Goal: Complete application form

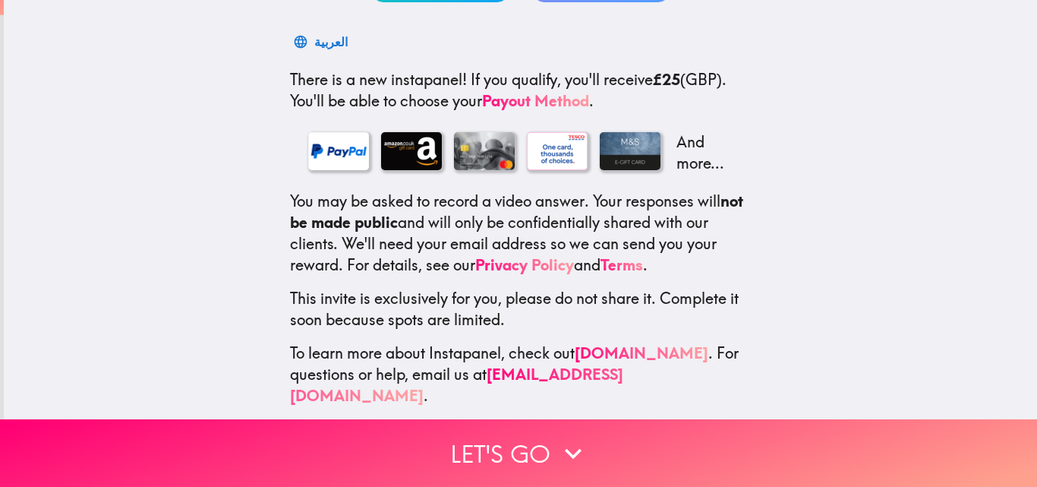
scroll to position [233, 0]
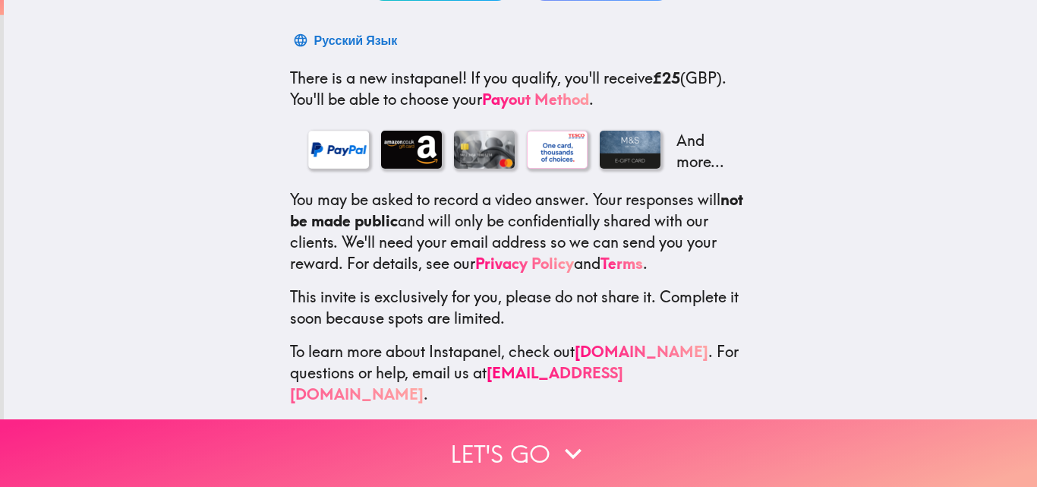
click at [724, 445] on button "Let's go" at bounding box center [518, 453] width 1037 height 68
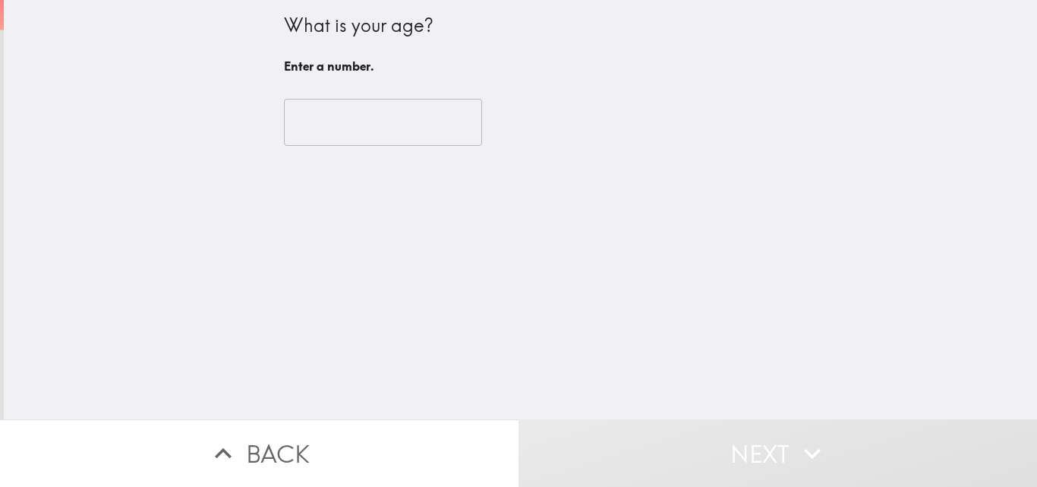
scroll to position [0, 0]
click at [383, 123] on input "number" at bounding box center [383, 122] width 198 height 47
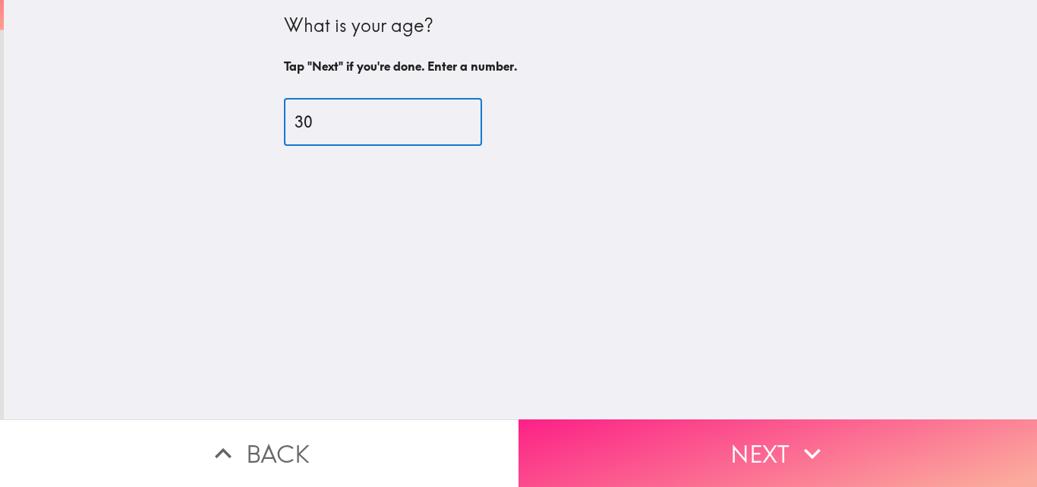
type input "30"
click at [821, 437] on icon "button" at bounding box center [812, 453] width 33 height 33
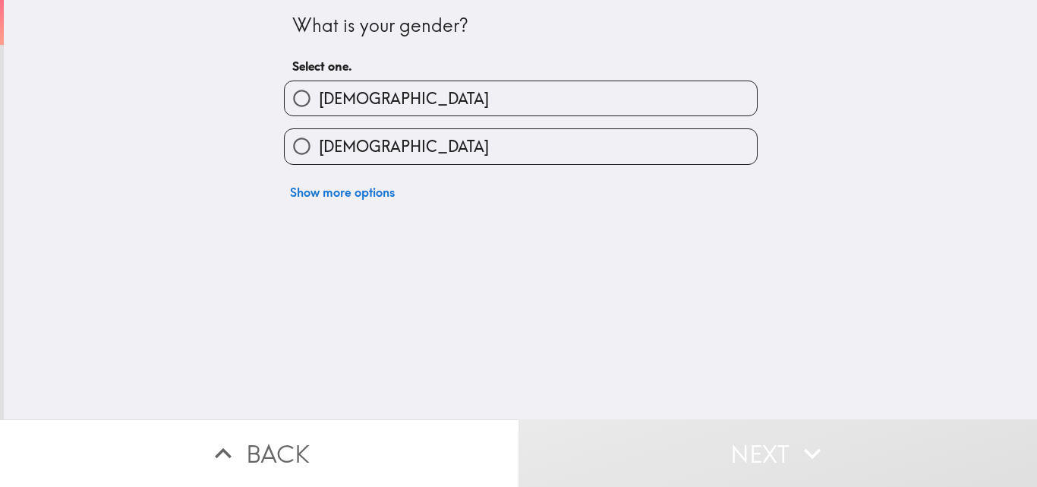
click at [619, 150] on label "[DEMOGRAPHIC_DATA]" at bounding box center [521, 146] width 472 height 34
click at [319, 150] on input "[DEMOGRAPHIC_DATA]" at bounding box center [302, 146] width 34 height 34
radio input "true"
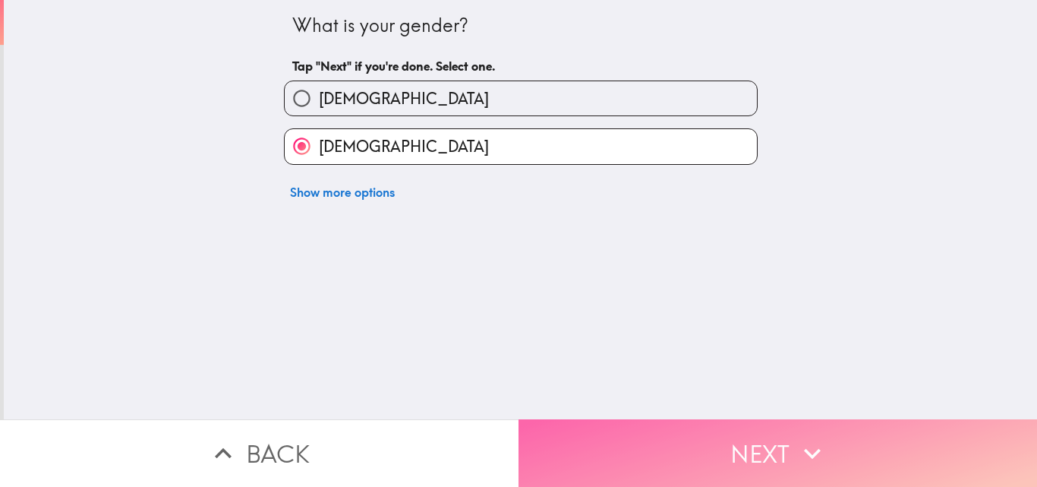
click at [828, 440] on button "Next" at bounding box center [777, 453] width 518 height 68
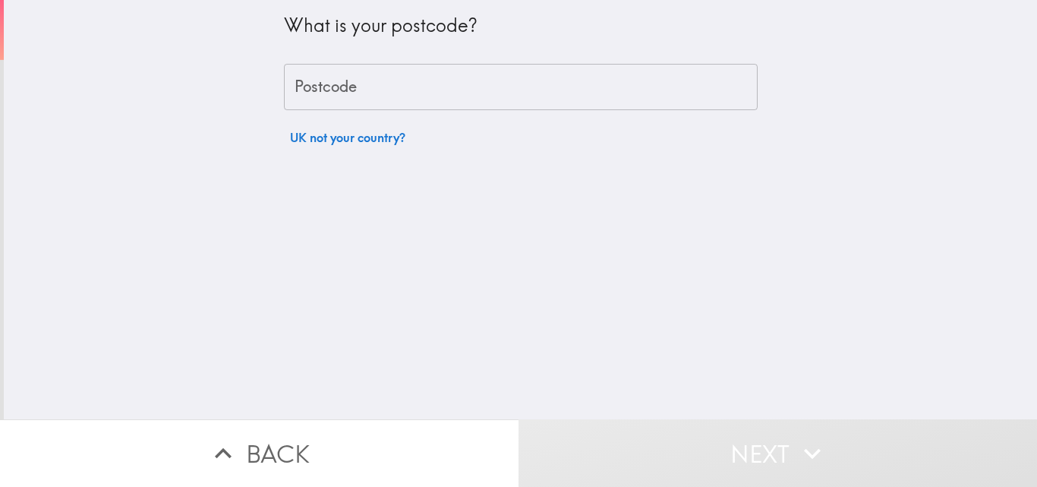
click at [616, 93] on input "Postcode" at bounding box center [521, 87] width 474 height 47
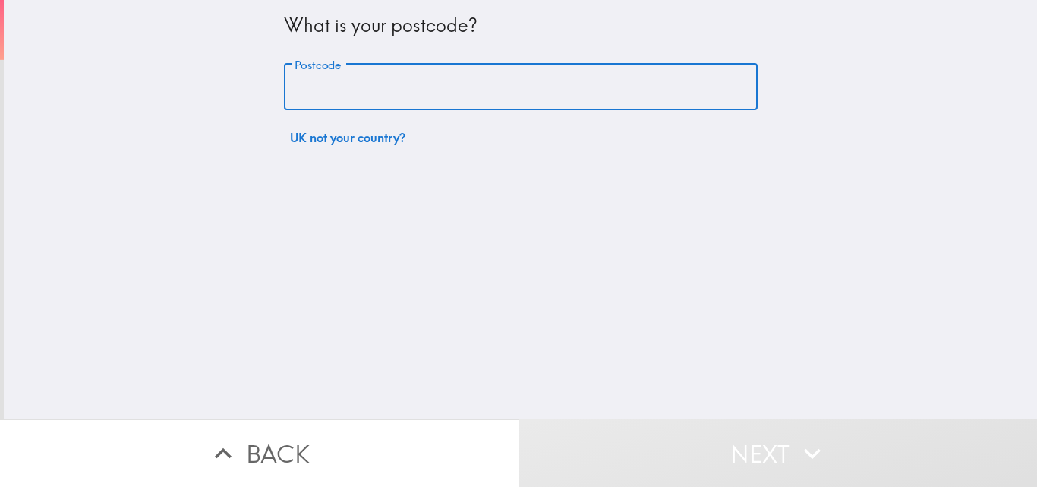
type input "e"
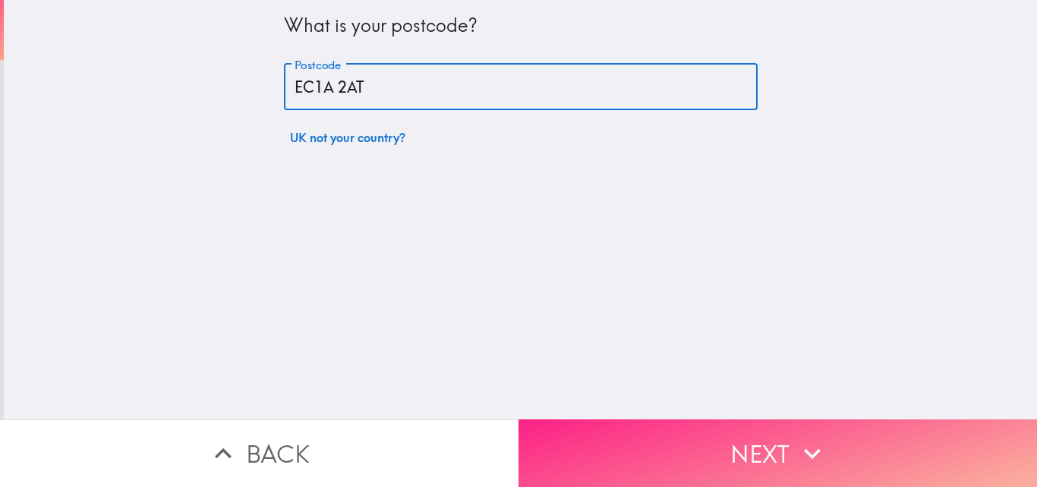
type input "EC1A 2AT"
click at [837, 440] on button "Next" at bounding box center [777, 453] width 518 height 68
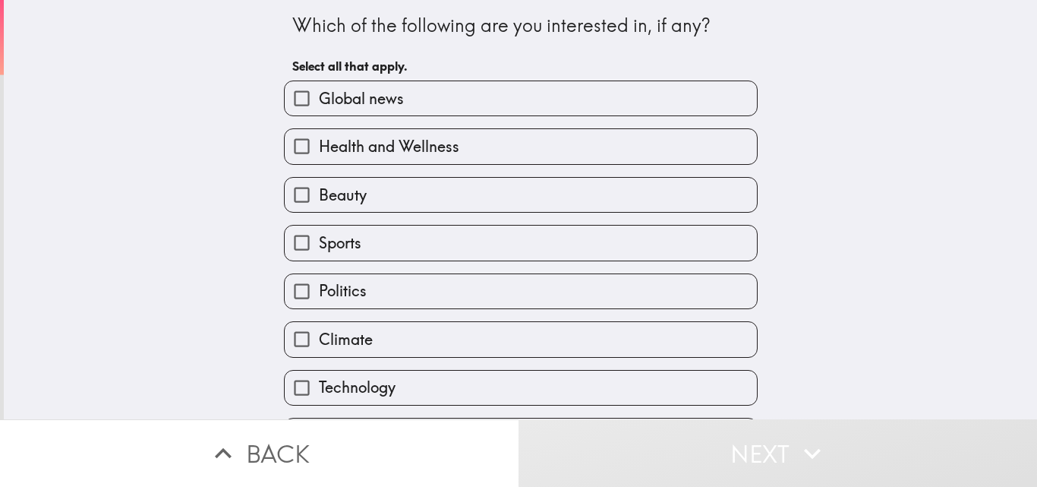
click at [658, 100] on label "Global news" at bounding box center [521, 98] width 472 height 34
click at [319, 100] on input "Global news" at bounding box center [302, 98] width 34 height 34
checkbox input "true"
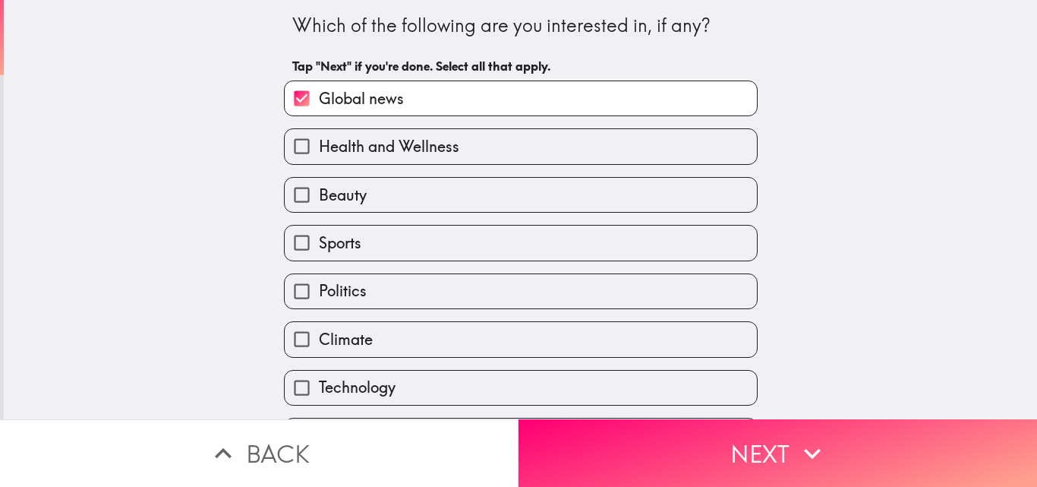
click at [639, 155] on label "Health and Wellness" at bounding box center [521, 146] width 472 height 34
click at [319, 155] on input "Health and Wellness" at bounding box center [302, 146] width 34 height 34
checkbox input "true"
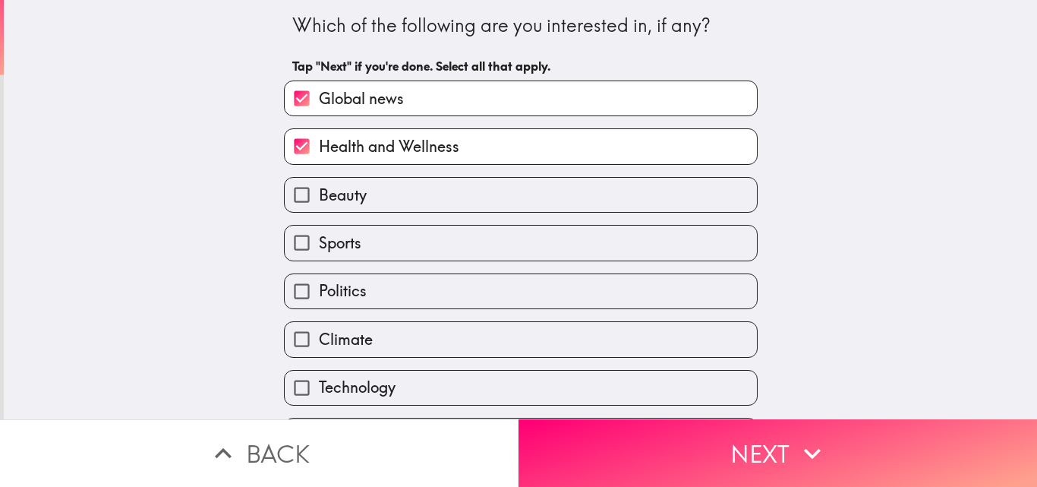
click at [622, 200] on label "Beauty" at bounding box center [521, 195] width 472 height 34
click at [319, 200] on input "Beauty" at bounding box center [302, 195] width 34 height 34
checkbox input "true"
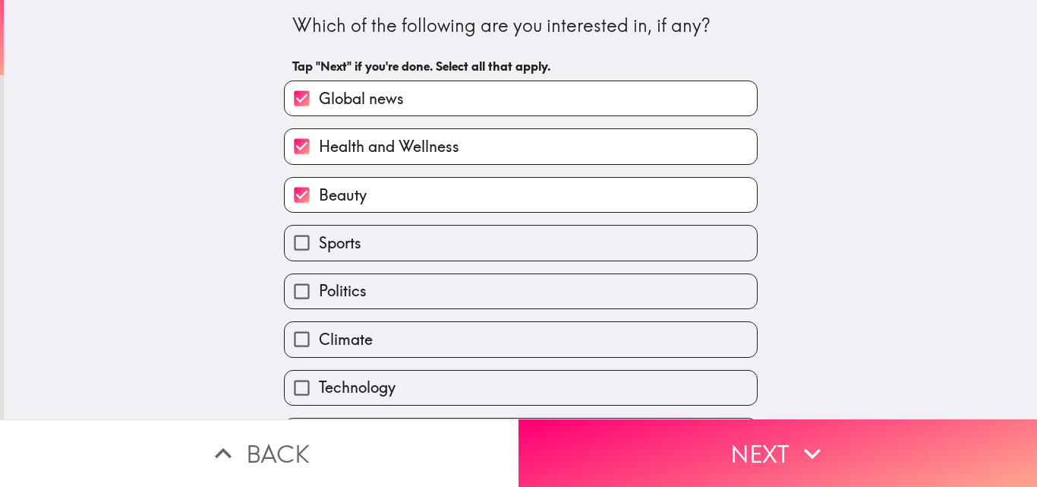
click at [613, 247] on label "Sports" at bounding box center [521, 242] width 472 height 34
click at [319, 247] on input "Sports" at bounding box center [302, 242] width 34 height 34
checkbox input "true"
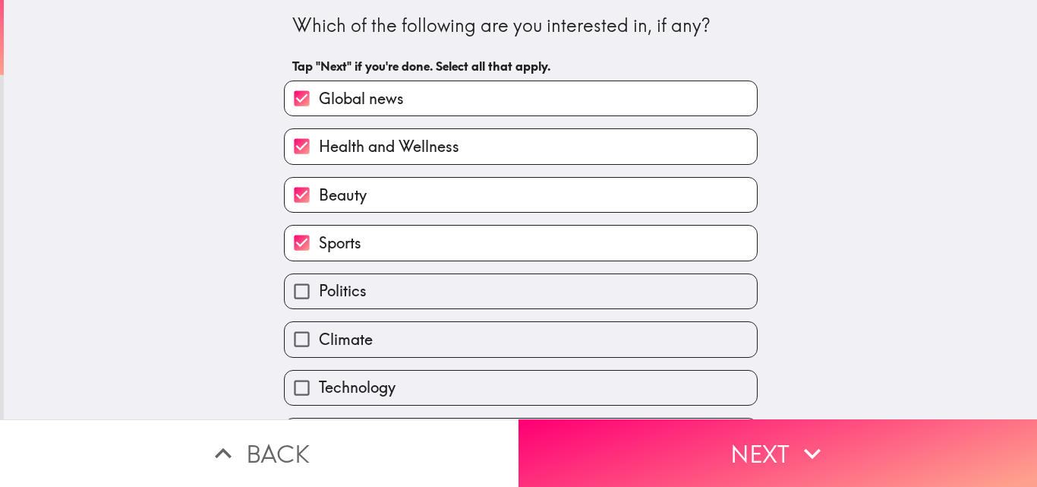
click at [613, 307] on label "Politics" at bounding box center [521, 291] width 472 height 34
click at [319, 307] on input "Politics" at bounding box center [302, 291] width 34 height 34
checkbox input "true"
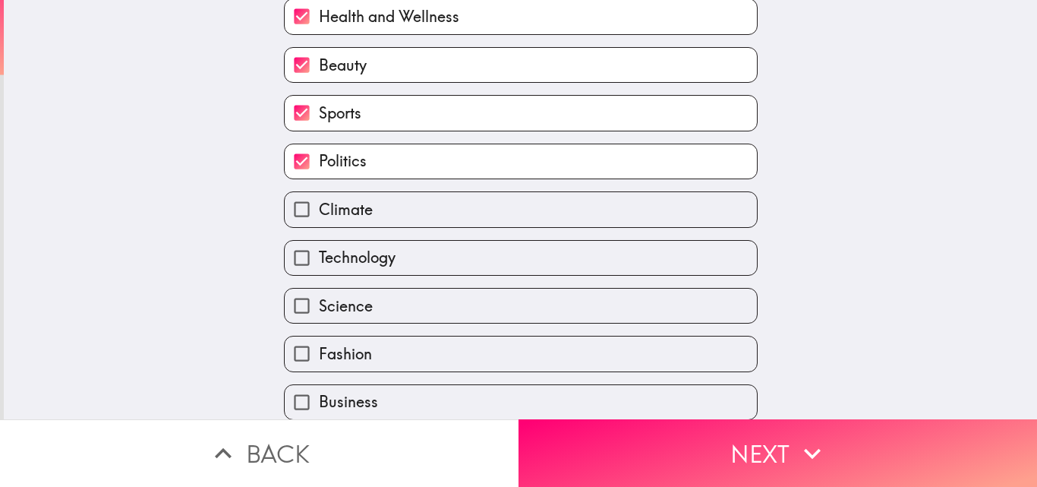
scroll to position [139, 0]
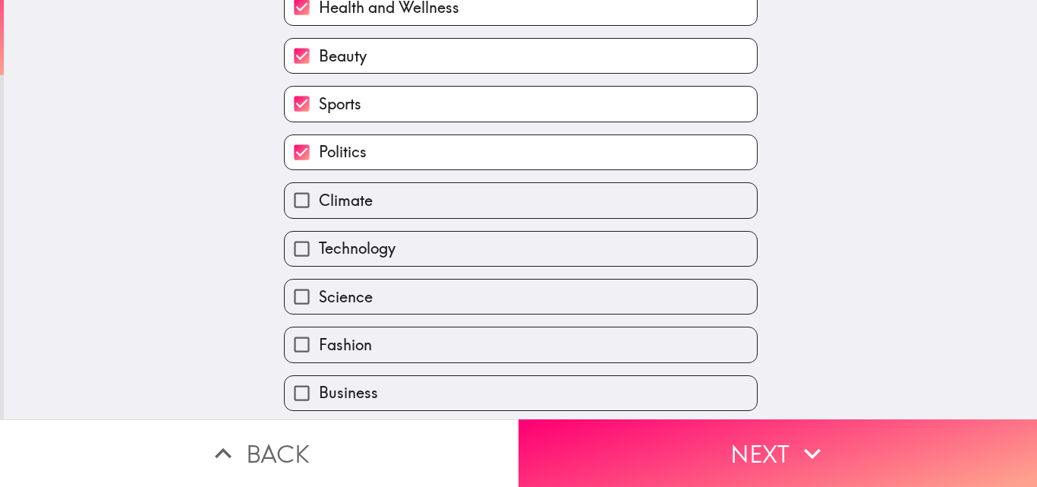
click at [653, 191] on label "Climate" at bounding box center [521, 200] width 472 height 34
click at [319, 191] on input "Climate" at bounding box center [302, 200] width 34 height 34
checkbox input "true"
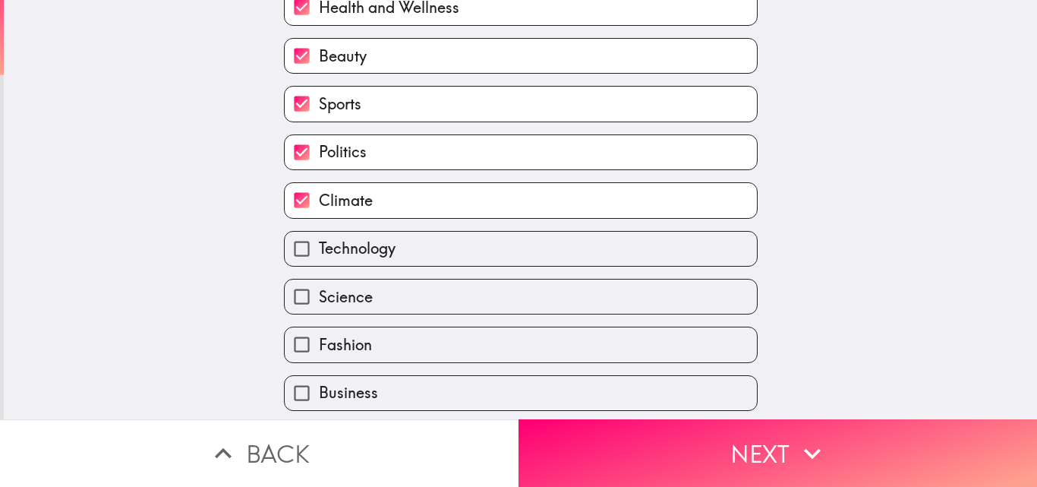
click at [640, 240] on label "Technology" at bounding box center [521, 249] width 472 height 34
click at [319, 240] on input "Technology" at bounding box center [302, 249] width 34 height 34
checkbox input "true"
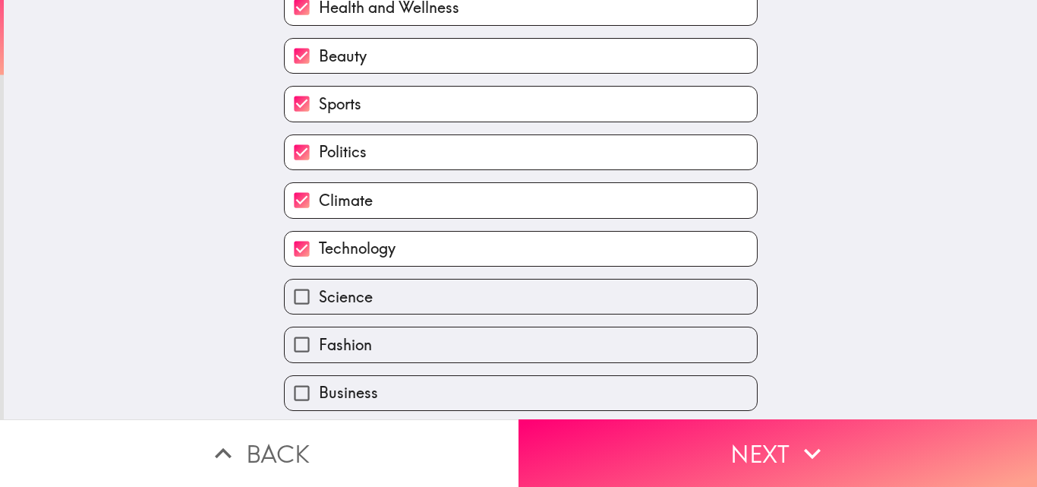
click at [619, 294] on label "Science" at bounding box center [521, 296] width 472 height 34
click at [319, 294] on input "Science" at bounding box center [302, 296] width 34 height 34
checkbox input "true"
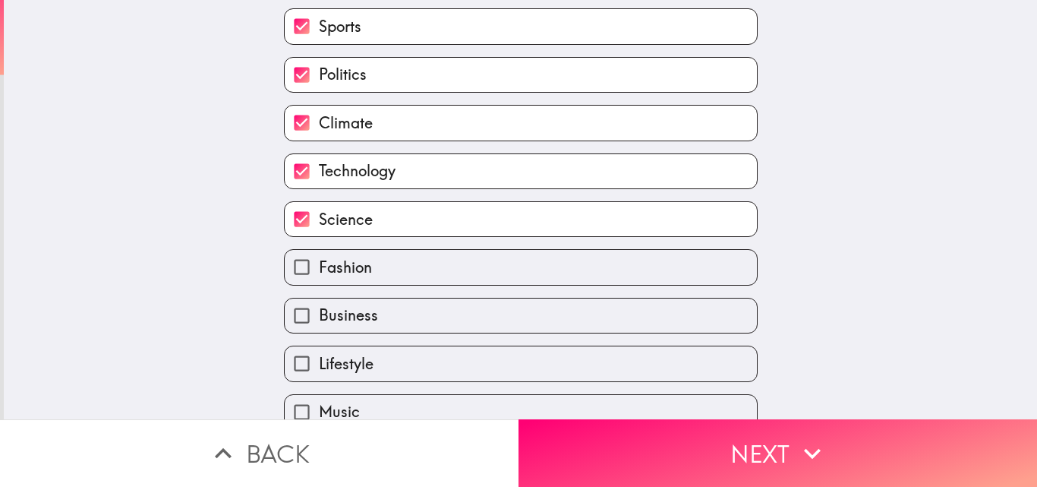
scroll to position [240, 0]
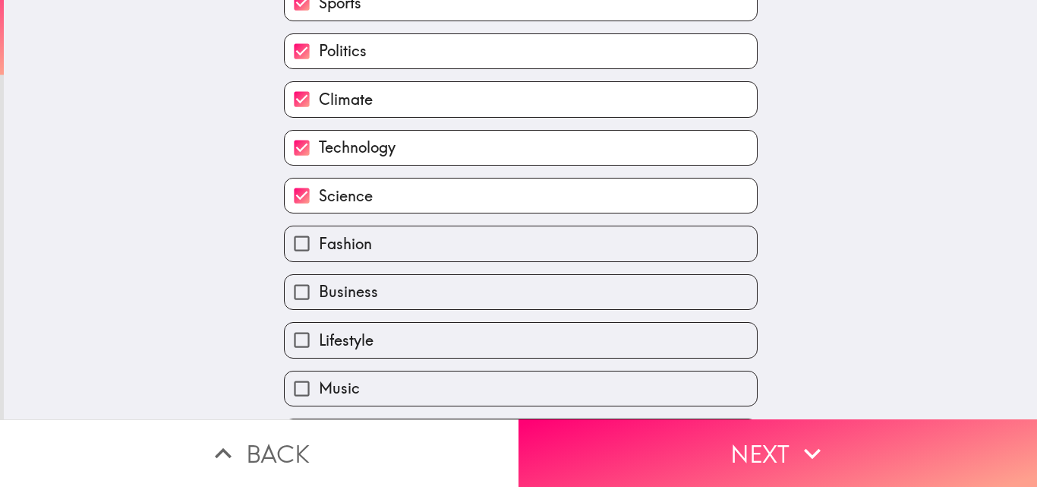
click at [627, 240] on label "Fashion" at bounding box center [521, 243] width 472 height 34
click at [319, 240] on input "Fashion" at bounding box center [302, 243] width 34 height 34
checkbox input "true"
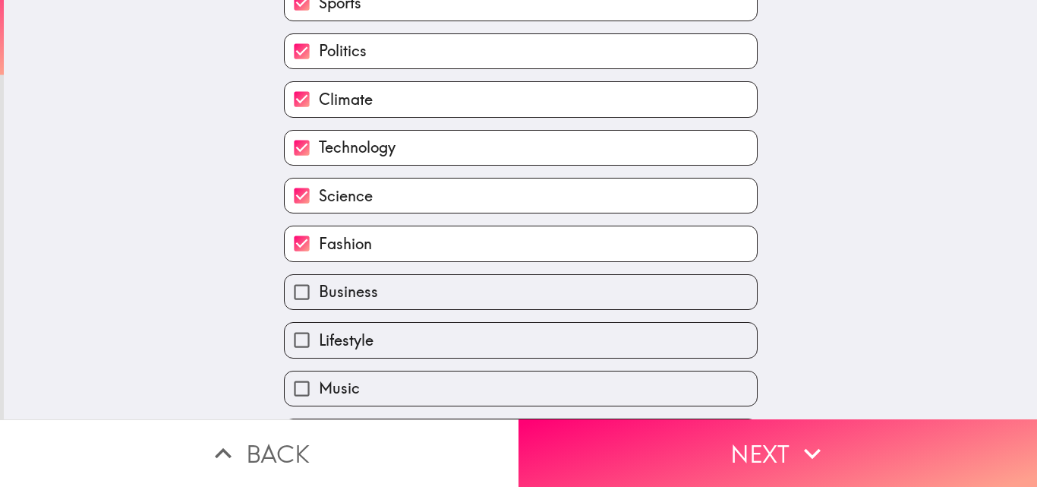
click at [608, 296] on label "Business" at bounding box center [521, 292] width 472 height 34
click at [319, 296] on input "Business" at bounding box center [302, 292] width 34 height 34
checkbox input "true"
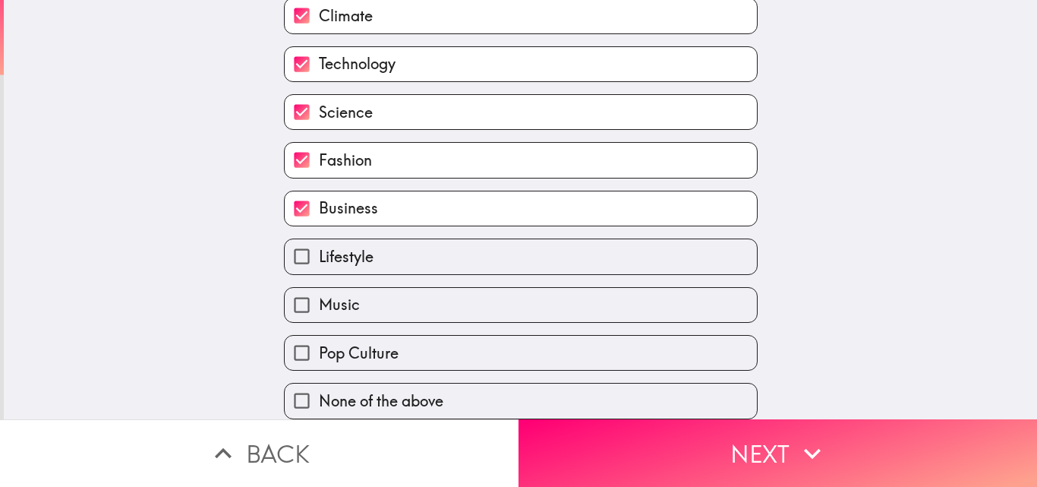
scroll to position [335, 0]
click at [626, 240] on label "Lifestyle" at bounding box center [521, 256] width 472 height 34
click at [319, 240] on input "Lifestyle" at bounding box center [302, 256] width 34 height 34
checkbox input "true"
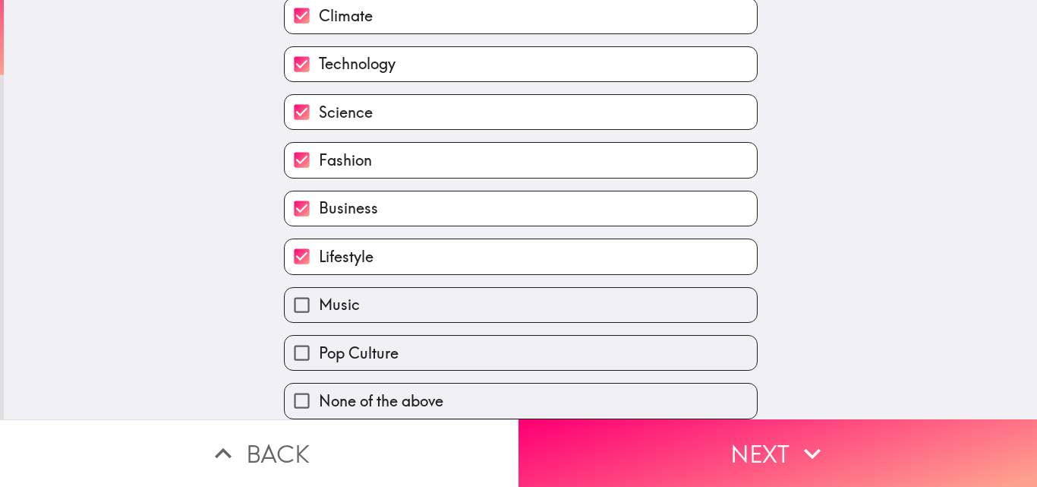
click at [607, 289] on label "Music" at bounding box center [521, 305] width 472 height 34
click at [319, 289] on input "Music" at bounding box center [302, 305] width 34 height 34
checkbox input "true"
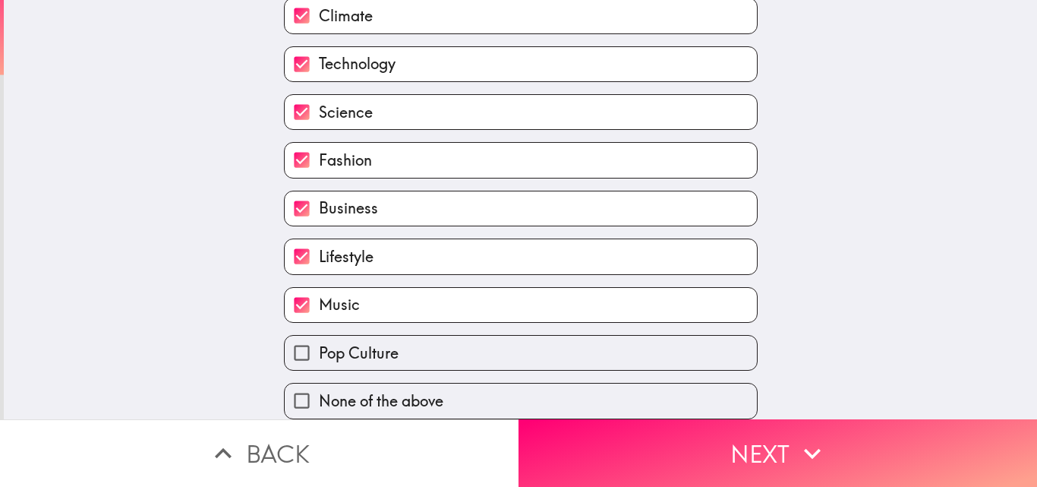
click at [626, 344] on label "Pop Culture" at bounding box center [521, 353] width 472 height 34
click at [319, 344] on input "Pop Culture" at bounding box center [302, 353] width 34 height 34
checkbox input "true"
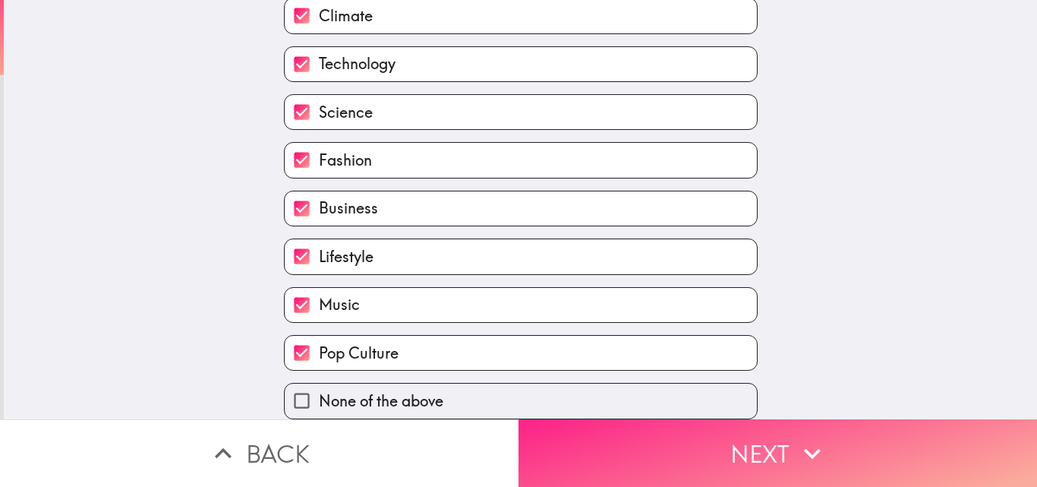
click at [825, 436] on button "Next" at bounding box center [777, 453] width 518 height 68
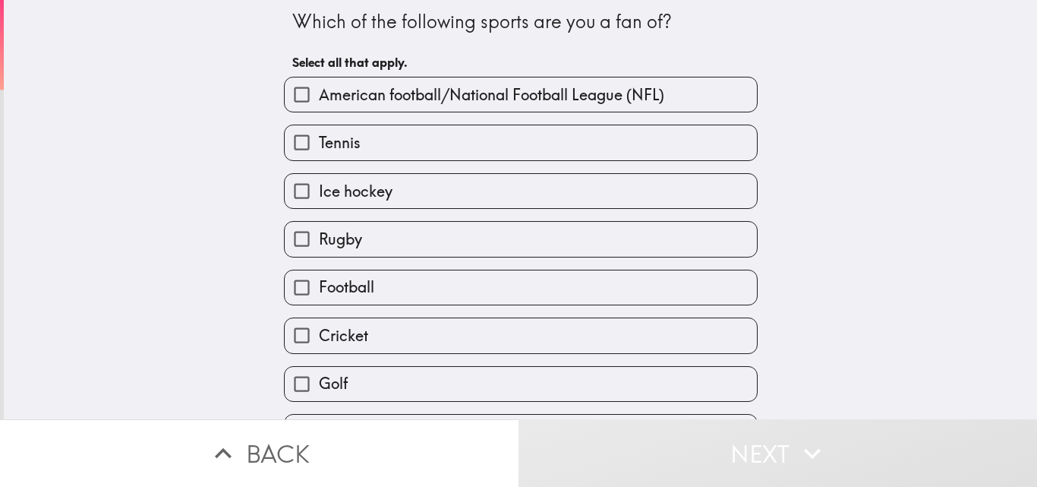
scroll to position [14, 0]
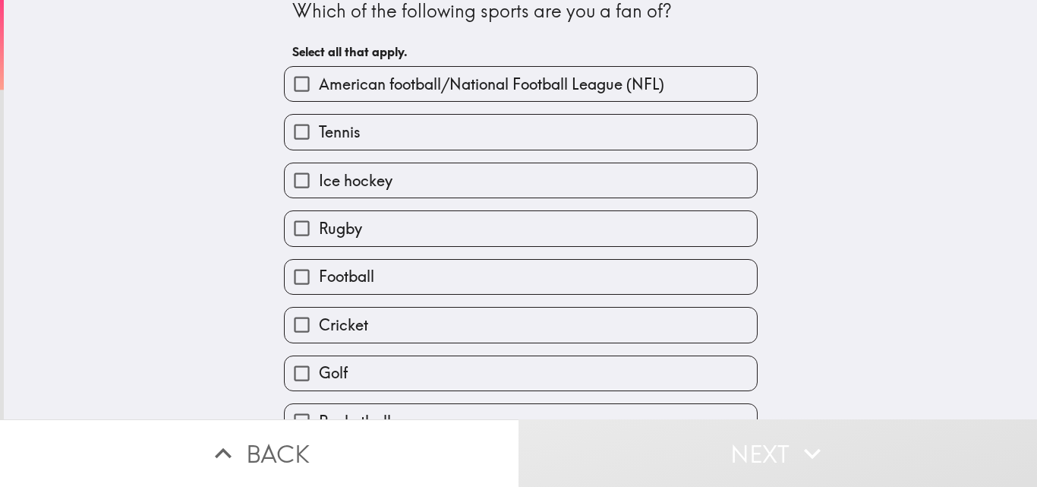
click at [595, 278] on label "Football" at bounding box center [521, 277] width 472 height 34
click at [319, 278] on input "Football" at bounding box center [302, 277] width 34 height 34
checkbox input "true"
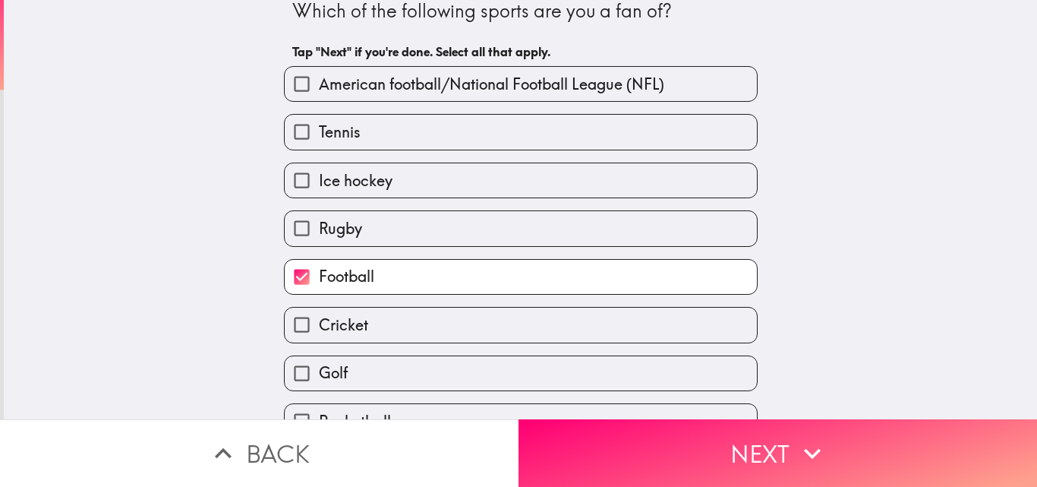
click at [660, 134] on label "Tennis" at bounding box center [521, 132] width 472 height 34
click at [319, 134] on input "Tennis" at bounding box center [302, 132] width 34 height 34
checkbox input "true"
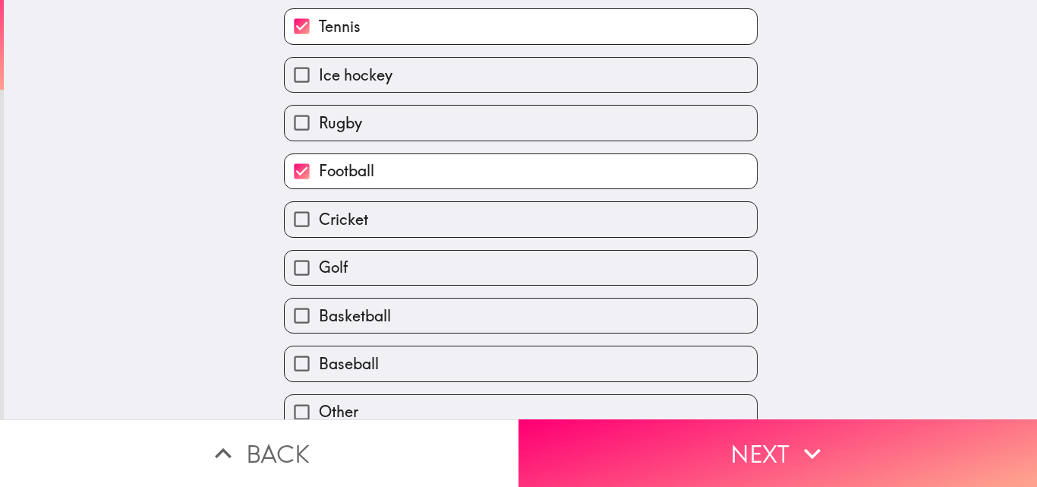
scroll to position [142, 0]
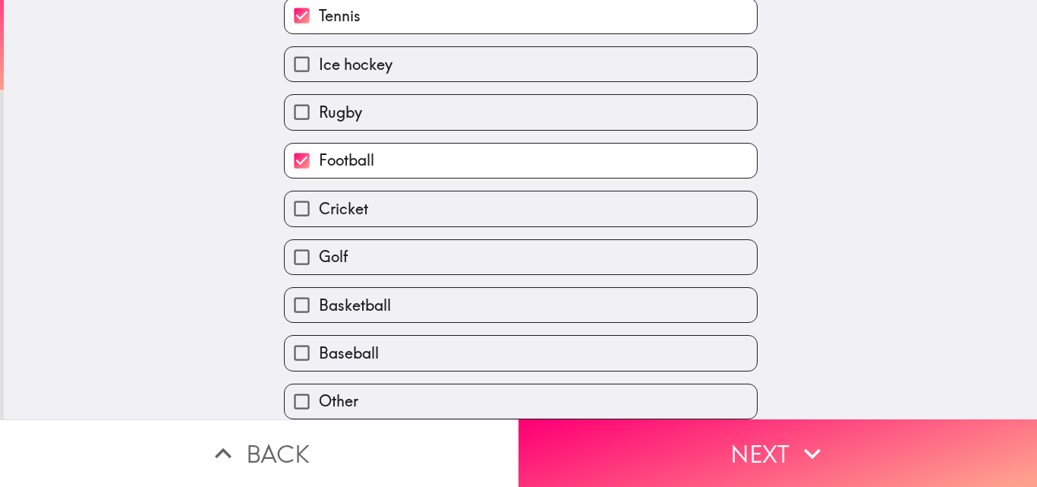
click at [601, 288] on label "Basketball" at bounding box center [521, 305] width 472 height 34
click at [319, 288] on input "Basketball" at bounding box center [302, 305] width 34 height 34
checkbox input "true"
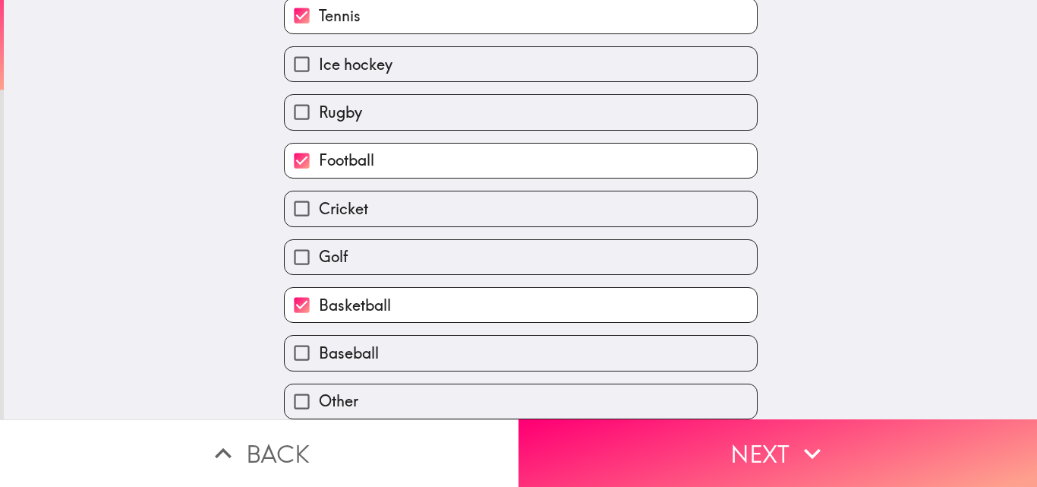
click at [610, 394] on label "Other" at bounding box center [521, 401] width 472 height 34
click at [319, 394] on input "Other" at bounding box center [302, 401] width 34 height 34
checkbox input "true"
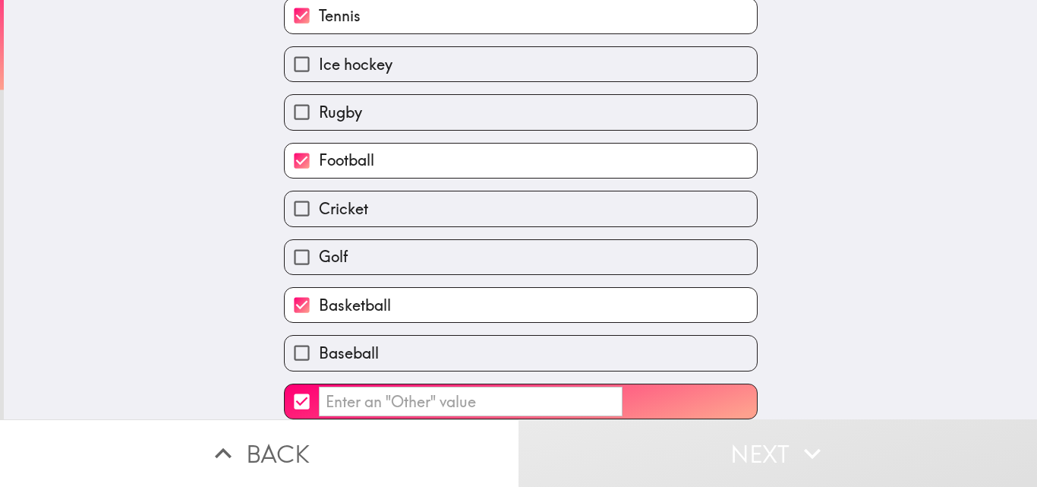
click at [496, 386] on input "​" at bounding box center [471, 401] width 304 height 30
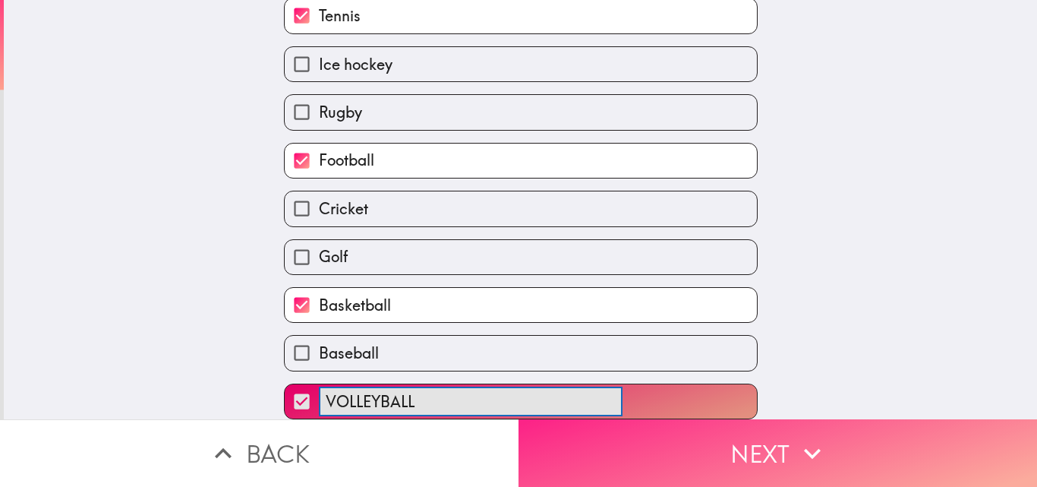
type input "VOLLEYBALL"
click at [771, 452] on button "Next" at bounding box center [777, 453] width 518 height 68
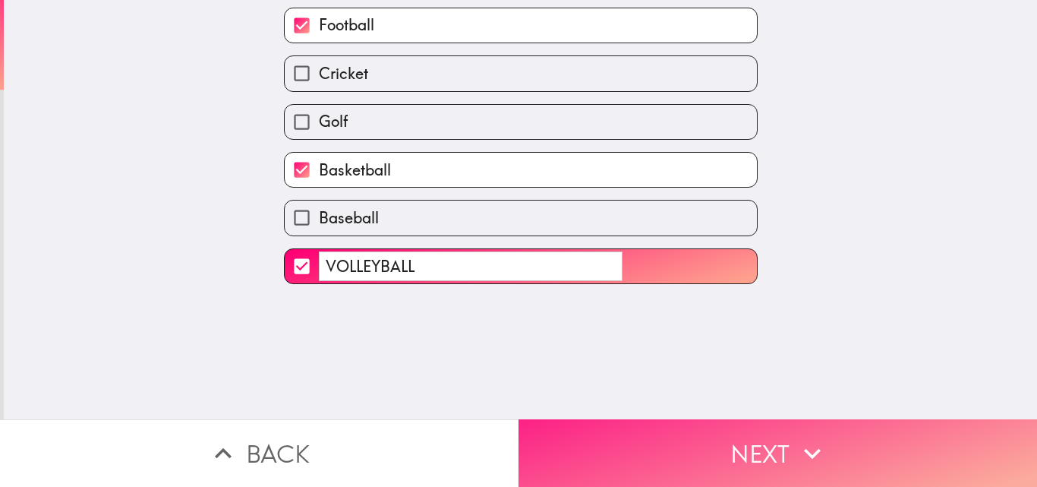
scroll to position [0, 0]
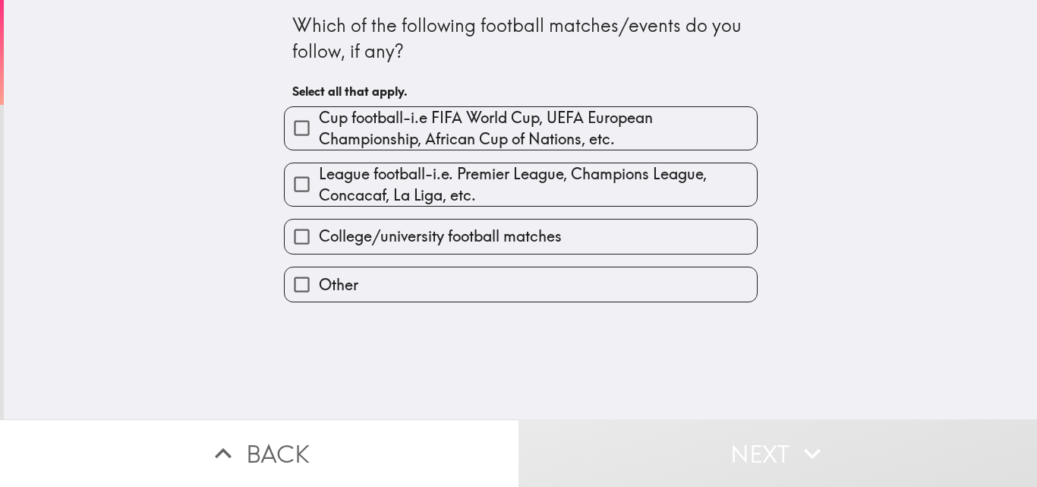
click at [647, 131] on span "Cup football-i.e FIFA World Cup, UEFA European Championship, African Cup of Nat…" at bounding box center [538, 128] width 438 height 43
click at [319, 131] on input "Cup football-i.e FIFA World Cup, UEFA European Championship, African Cup of Nat…" at bounding box center [302, 128] width 34 height 34
checkbox input "true"
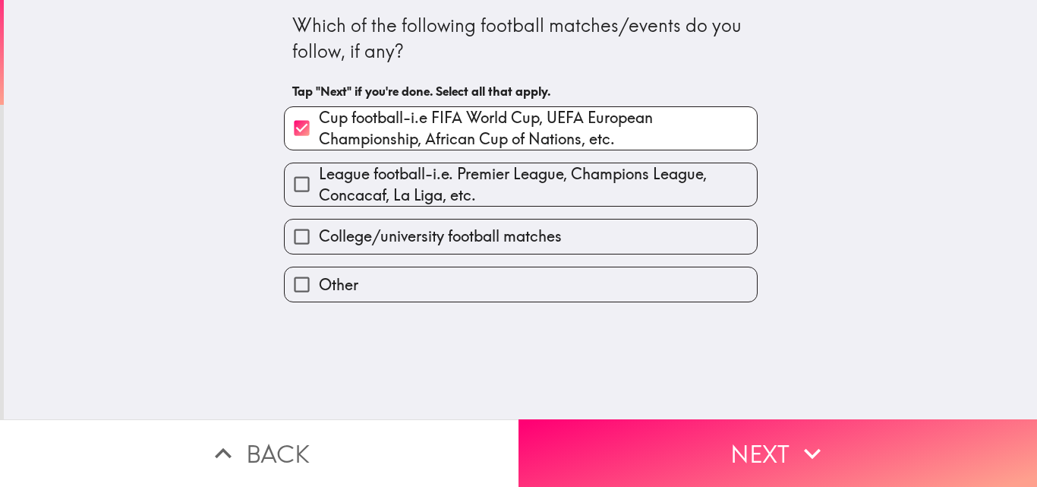
click at [658, 172] on span "League football-i.e. Premier League, Champions League, Concacaf, La Liga, etc." at bounding box center [538, 184] width 438 height 43
click at [319, 172] on input "League football-i.e. Premier League, Champions League, Concacaf, La Liga, etc." at bounding box center [302, 184] width 34 height 34
checkbox input "true"
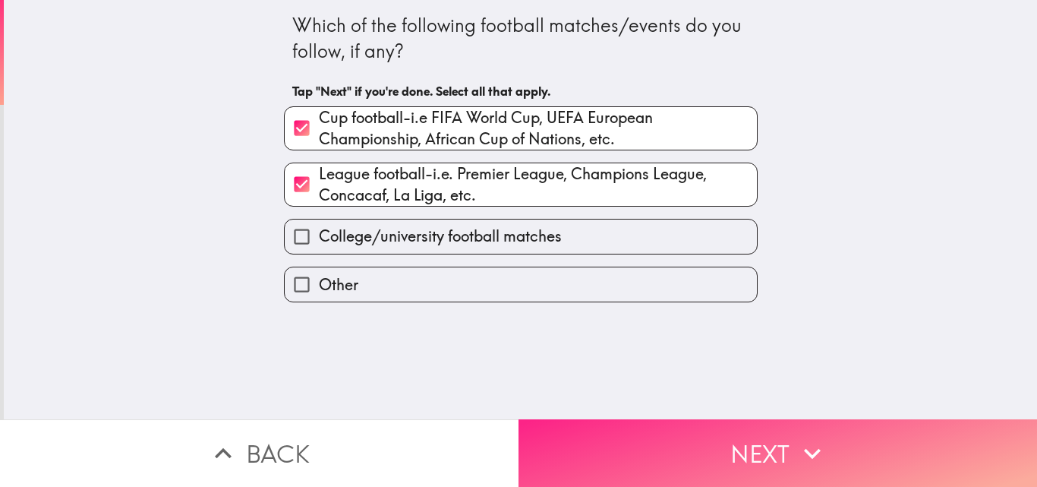
click at [774, 447] on button "Next" at bounding box center [777, 453] width 518 height 68
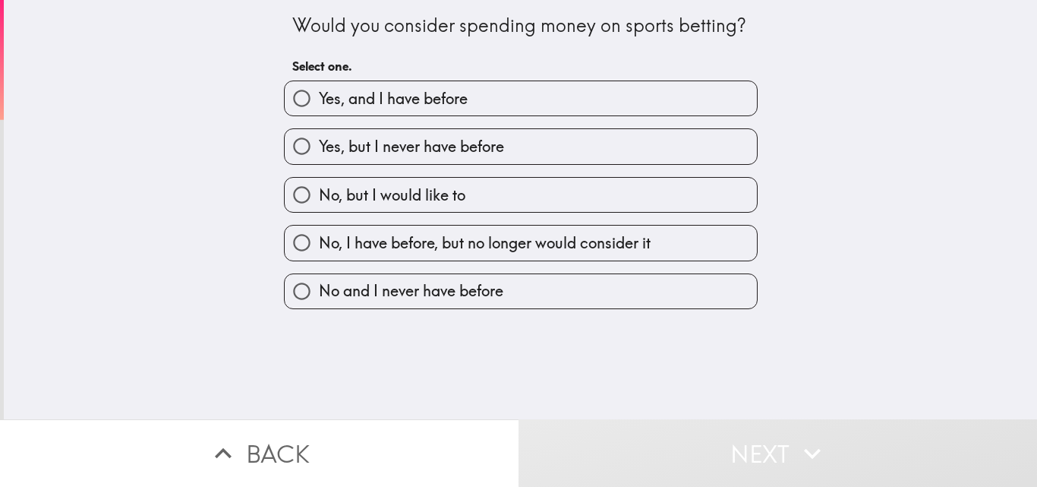
click at [685, 92] on label "Yes, and I have before" at bounding box center [521, 98] width 472 height 34
click at [319, 92] on input "Yes, and I have before" at bounding box center [302, 98] width 34 height 34
radio input "true"
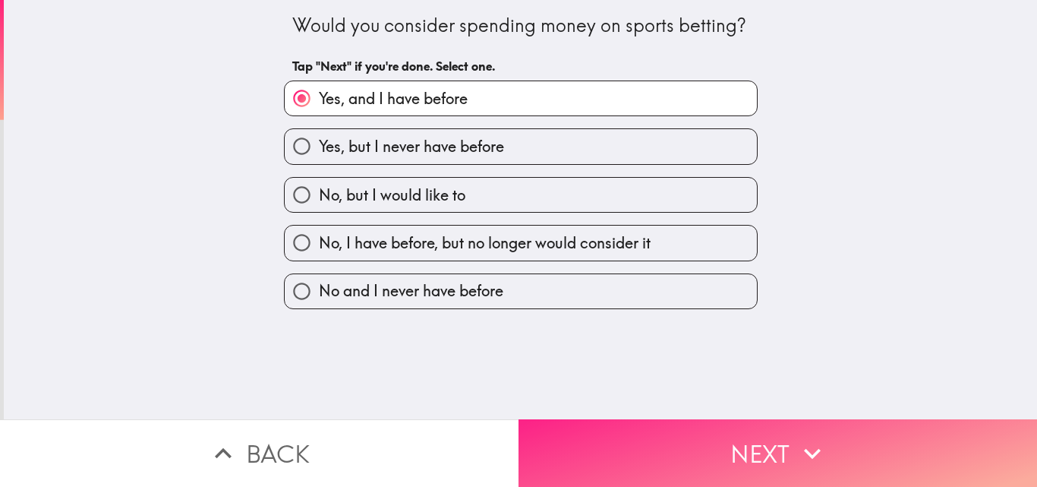
click at [692, 450] on button "Next" at bounding box center [777, 453] width 518 height 68
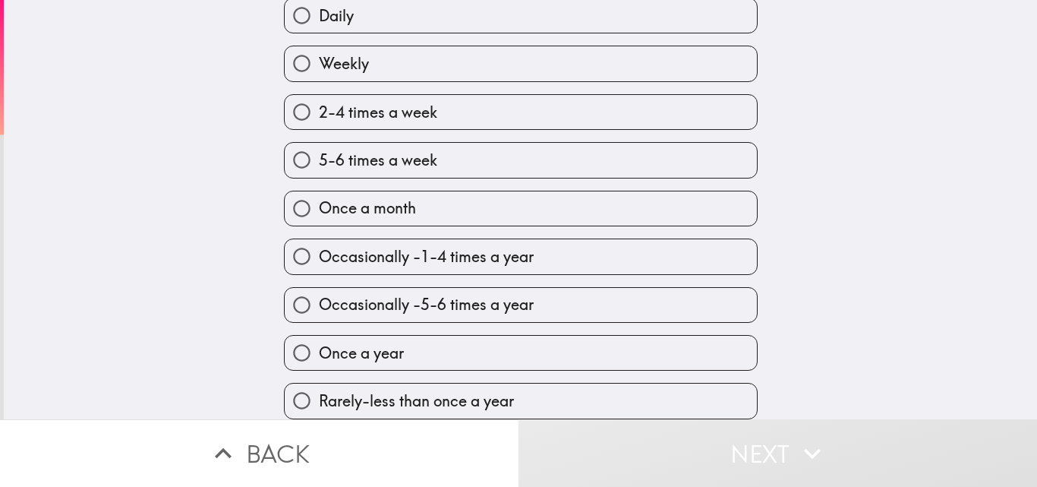
scroll to position [88, 0]
click at [654, 260] on label "Occasionally -1-4 times a year" at bounding box center [521, 256] width 472 height 34
click at [319, 260] on input "Occasionally -1-4 times a year" at bounding box center [302, 256] width 34 height 34
radio input "true"
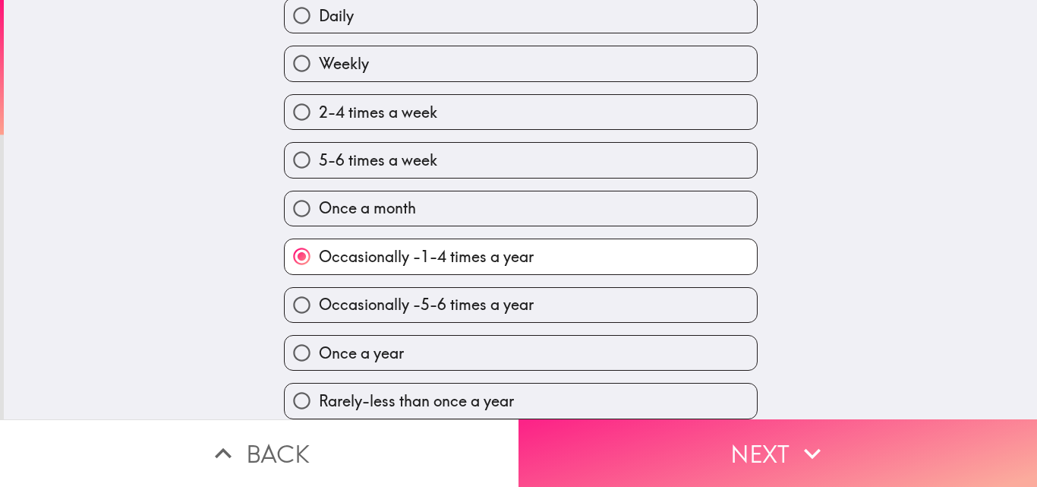
click at [751, 447] on button "Next" at bounding box center [777, 453] width 518 height 68
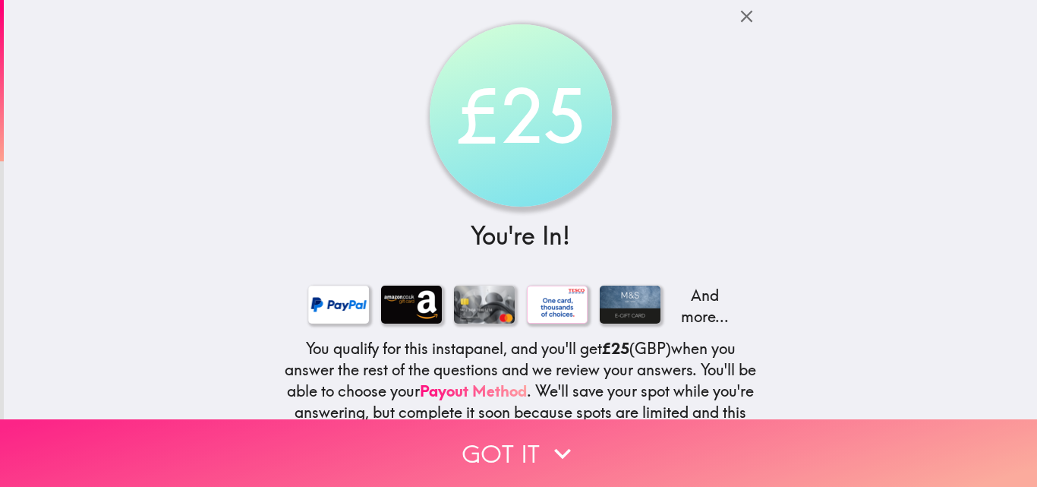
click at [676, 443] on button "Got it" at bounding box center [518, 453] width 1037 height 68
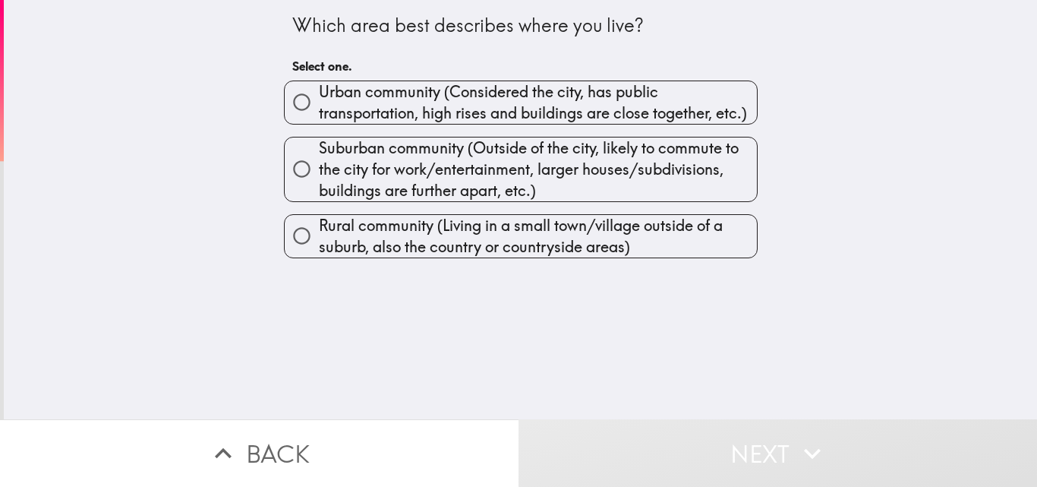
click at [645, 115] on span "Urban community (Considered the city, has public transportation, high rises and…" at bounding box center [538, 102] width 438 height 43
click at [319, 115] on input "Urban community (Considered the city, has public transportation, high rises and…" at bounding box center [302, 102] width 34 height 34
radio input "true"
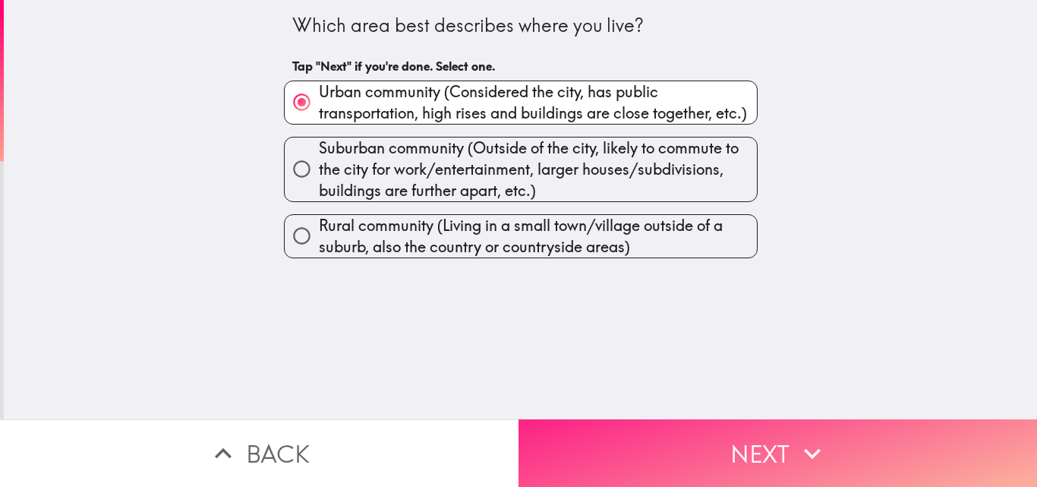
click at [746, 439] on button "Next" at bounding box center [777, 453] width 518 height 68
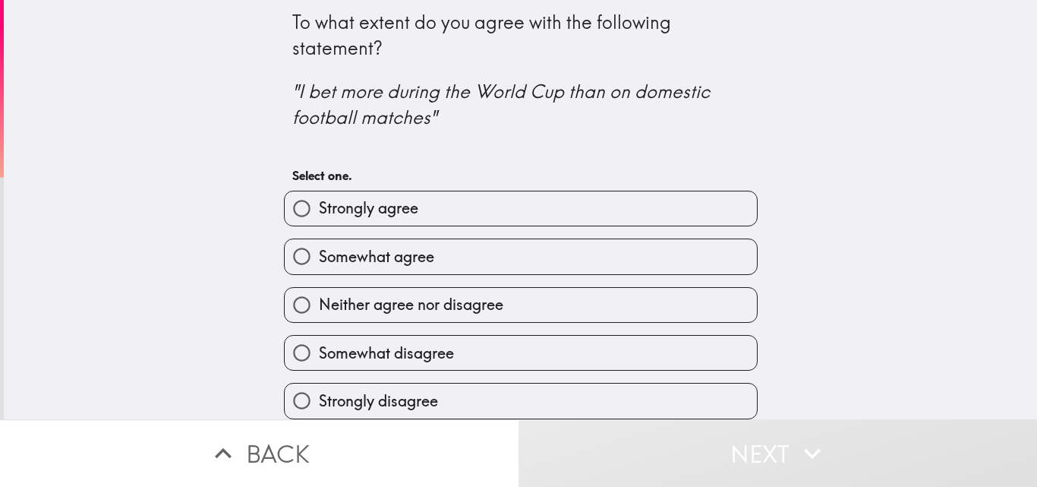
scroll to position [14, 0]
click at [638, 351] on label "Somewhat disagree" at bounding box center [521, 353] width 472 height 34
click at [319, 351] on input "Somewhat disagree" at bounding box center [302, 353] width 34 height 34
radio input "true"
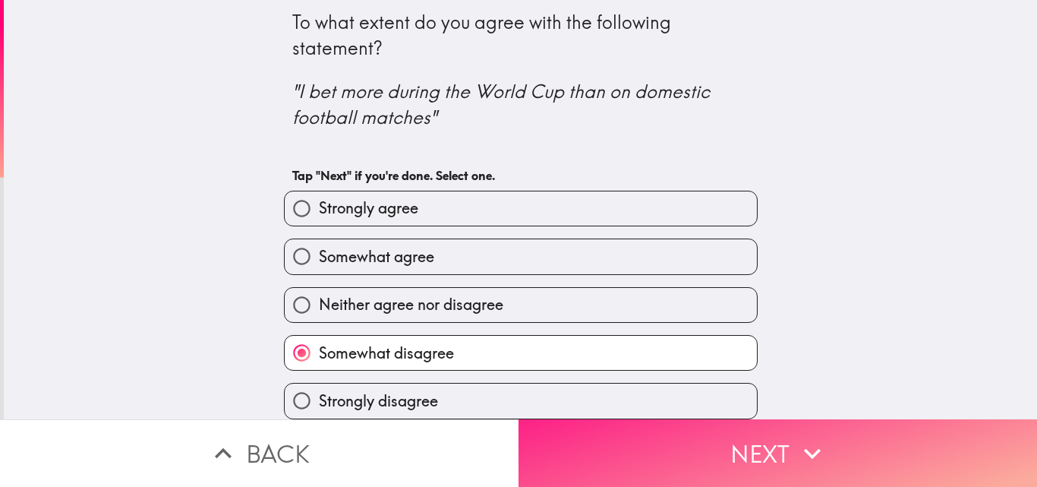
click at [759, 446] on button "Next" at bounding box center [777, 453] width 518 height 68
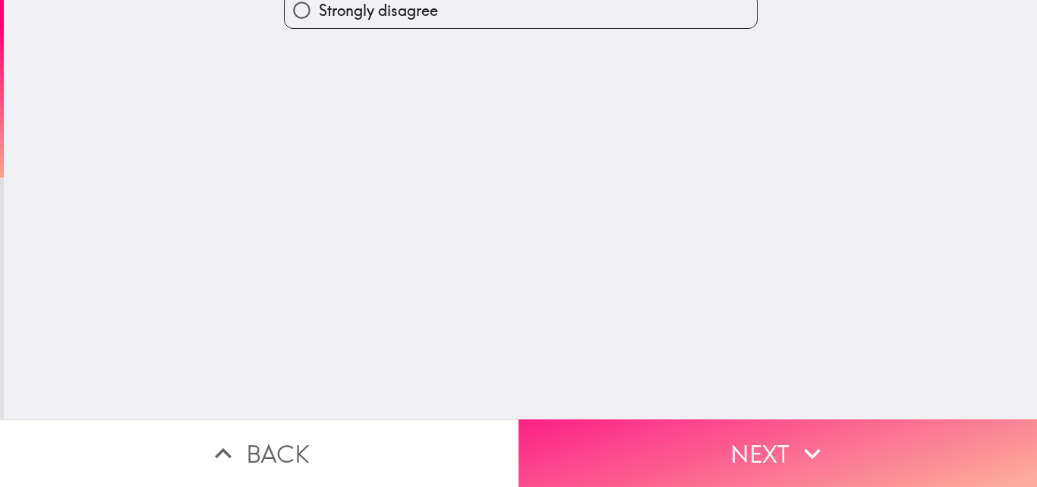
scroll to position [0, 0]
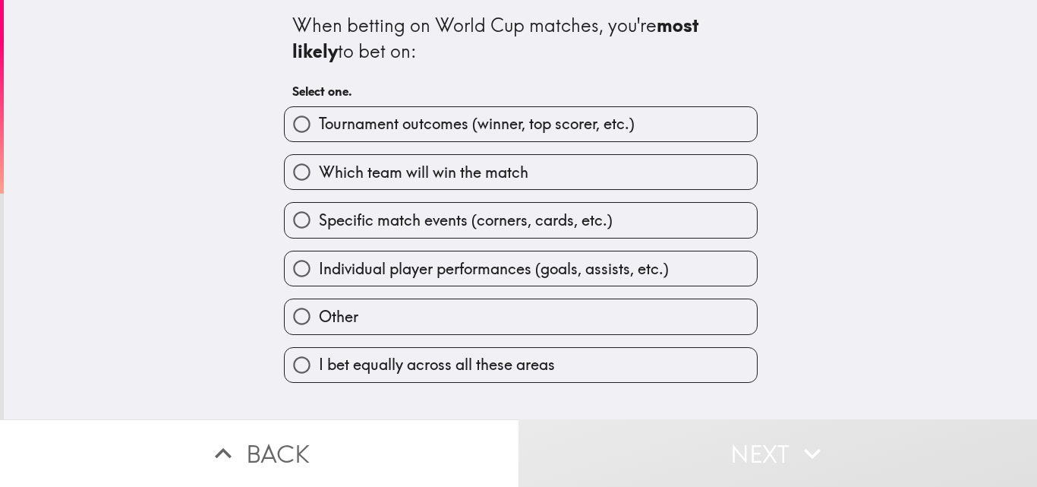
click at [690, 170] on label "Which team will win the match" at bounding box center [521, 172] width 472 height 34
click at [319, 170] on input "Which team will win the match" at bounding box center [302, 172] width 34 height 34
radio input "true"
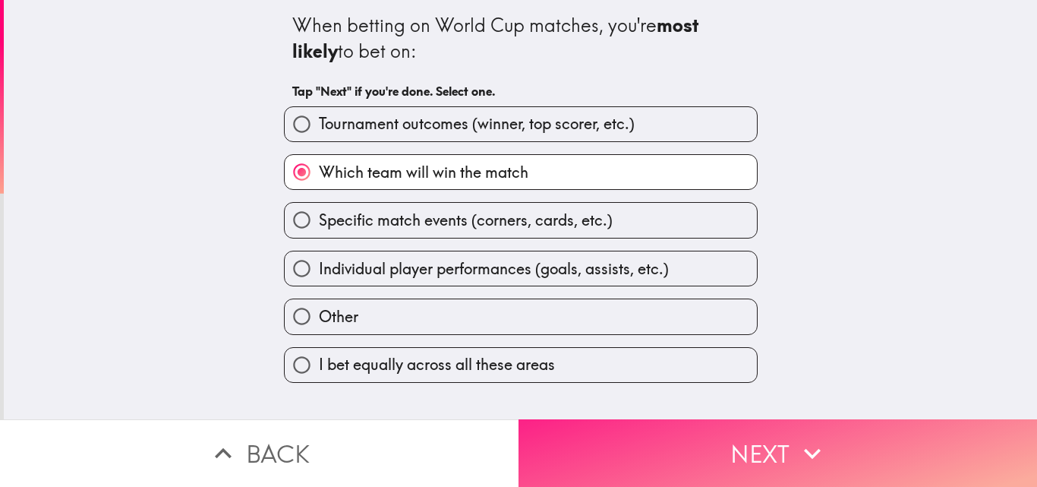
click at [796, 452] on icon "button" at bounding box center [812, 453] width 33 height 33
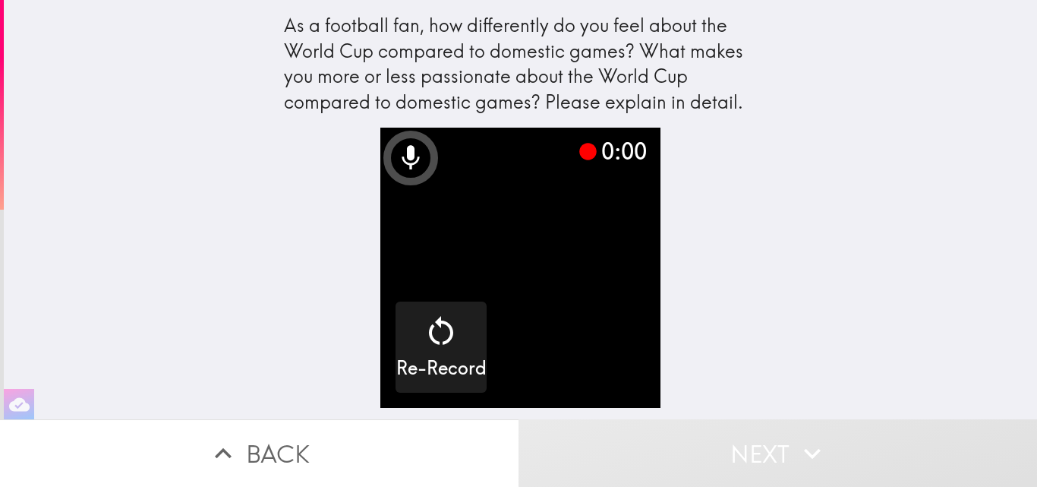
click at [580, 154] on icon at bounding box center [588, 151] width 17 height 17
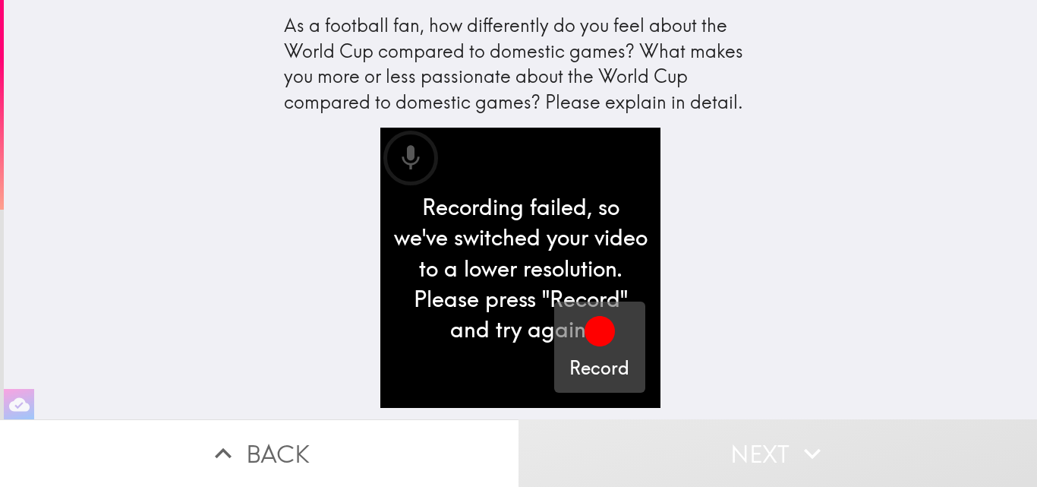
click at [592, 336] on icon "button" at bounding box center [600, 331] width 30 height 30
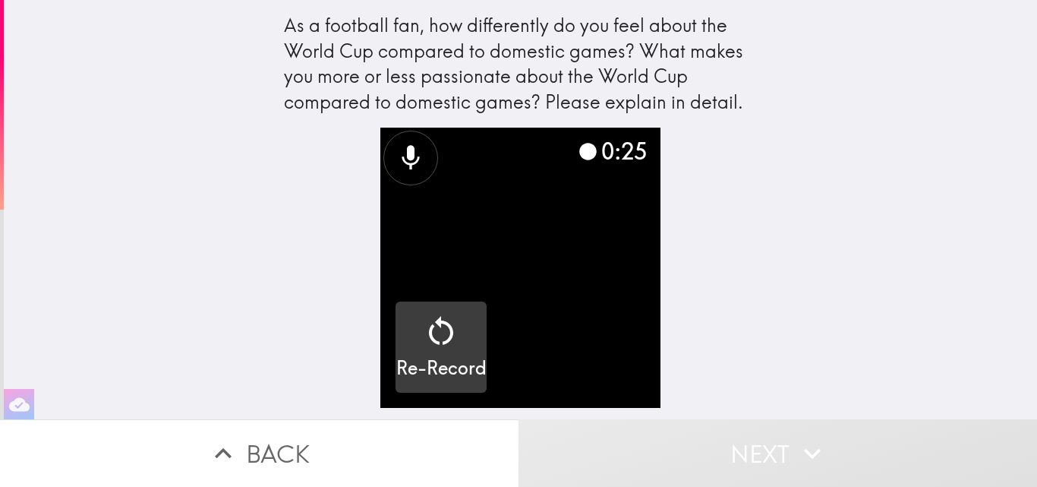
click at [434, 327] on icon "button" at bounding box center [441, 331] width 36 height 36
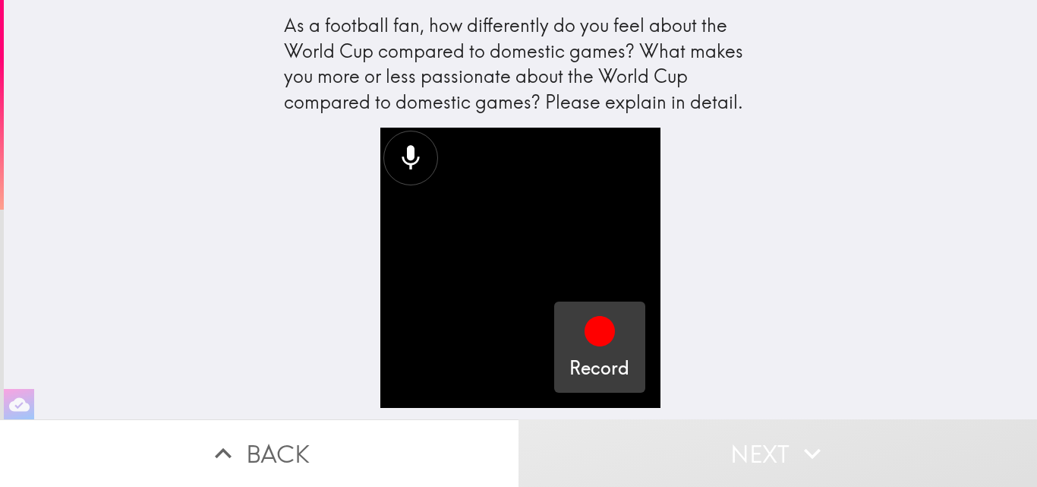
click at [585, 337] on icon "button" at bounding box center [600, 331] width 30 height 30
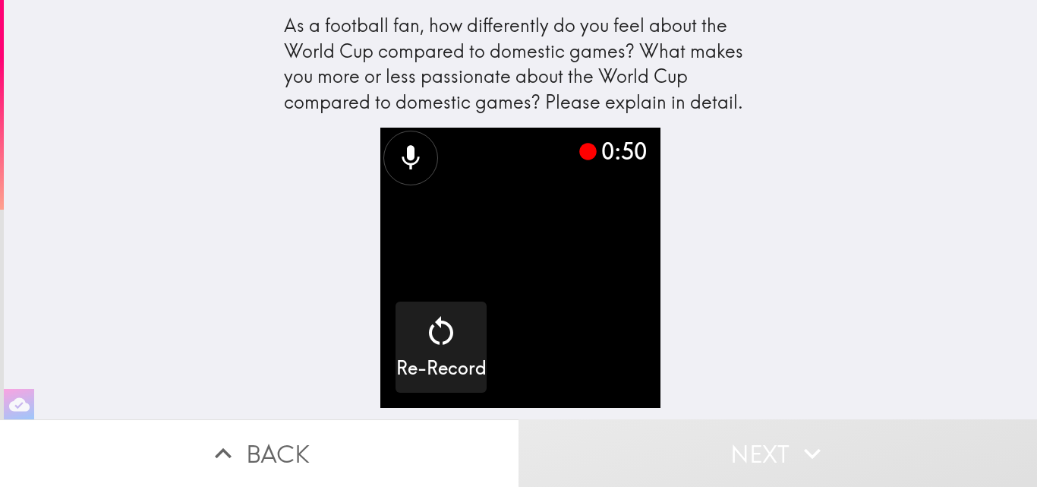
click at [580, 156] on icon at bounding box center [588, 151] width 17 height 17
click at [600, 146] on div "0:54" at bounding box center [612, 151] width 68 height 32
click at [580, 147] on icon at bounding box center [588, 151] width 17 height 17
click at [396, 153] on icon at bounding box center [411, 158] width 30 height 30
click at [570, 319] on video "button" at bounding box center [520, 268] width 280 height 280
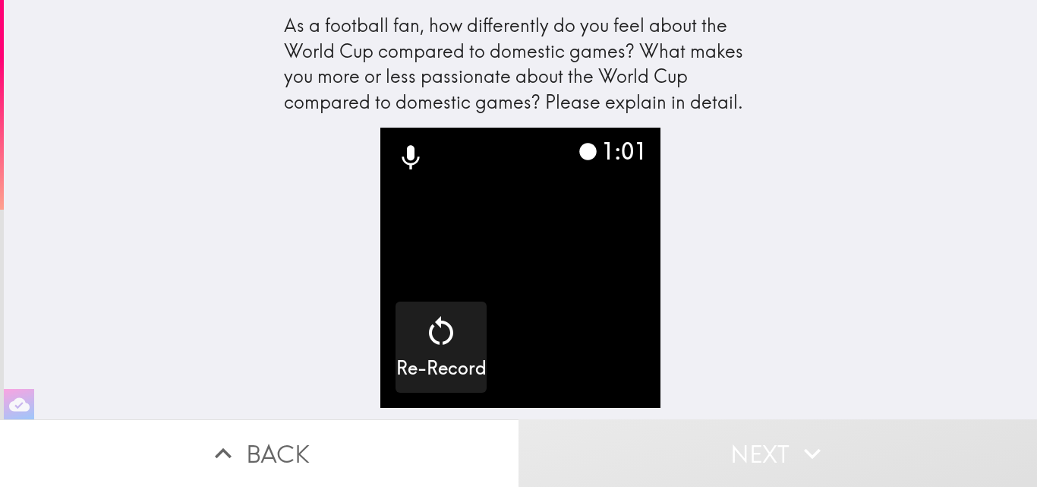
click at [744, 444] on button "Next" at bounding box center [777, 453] width 518 height 68
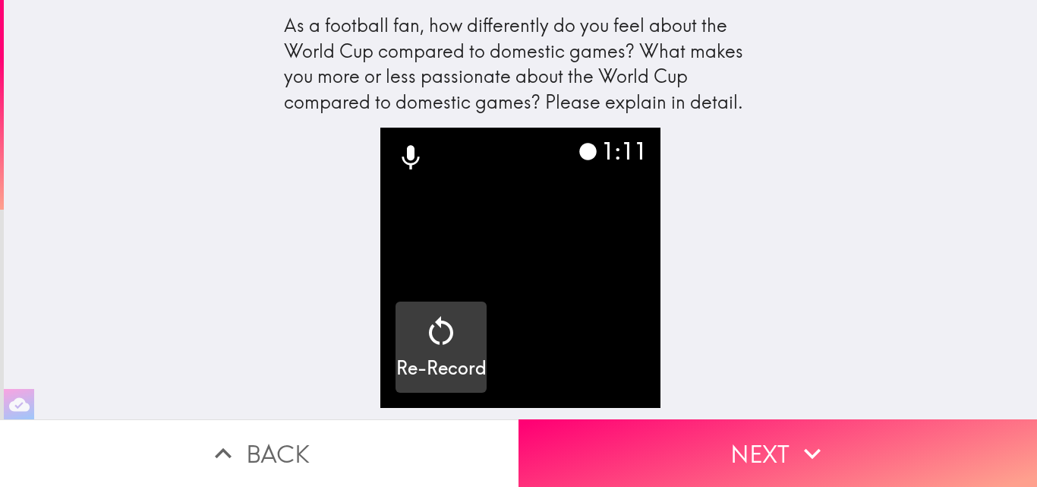
click at [443, 331] on icon "button" at bounding box center [441, 331] width 36 height 36
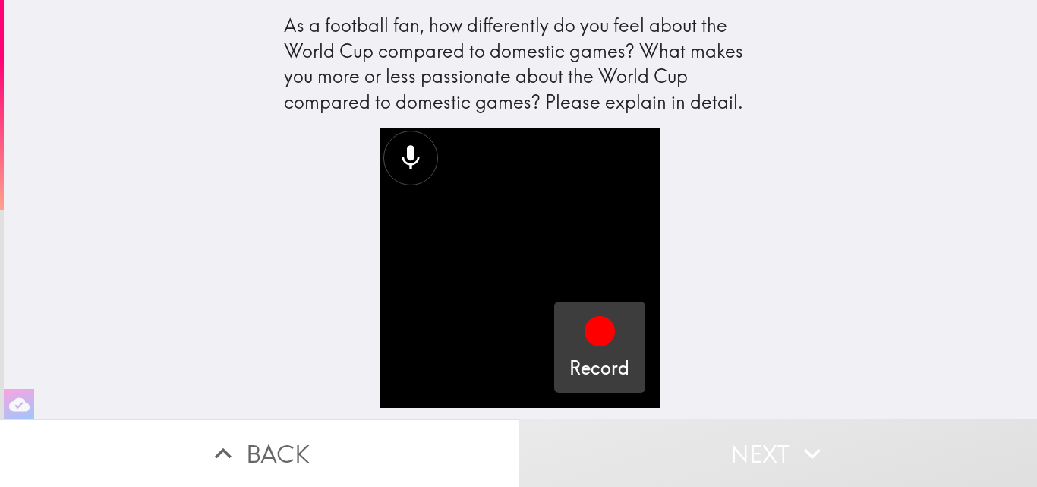
click at [585, 333] on icon "button" at bounding box center [600, 331] width 30 height 30
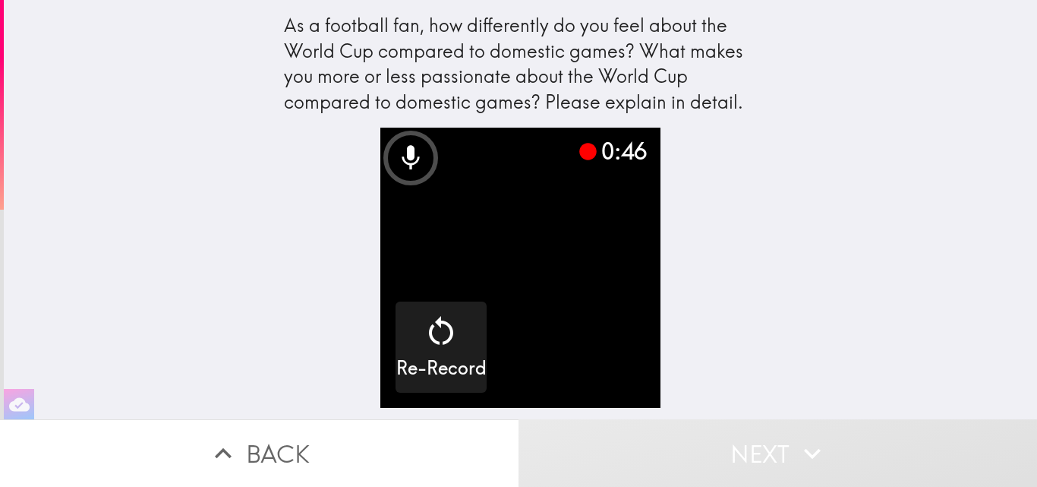
click at [831, 449] on button "Next" at bounding box center [777, 453] width 518 height 68
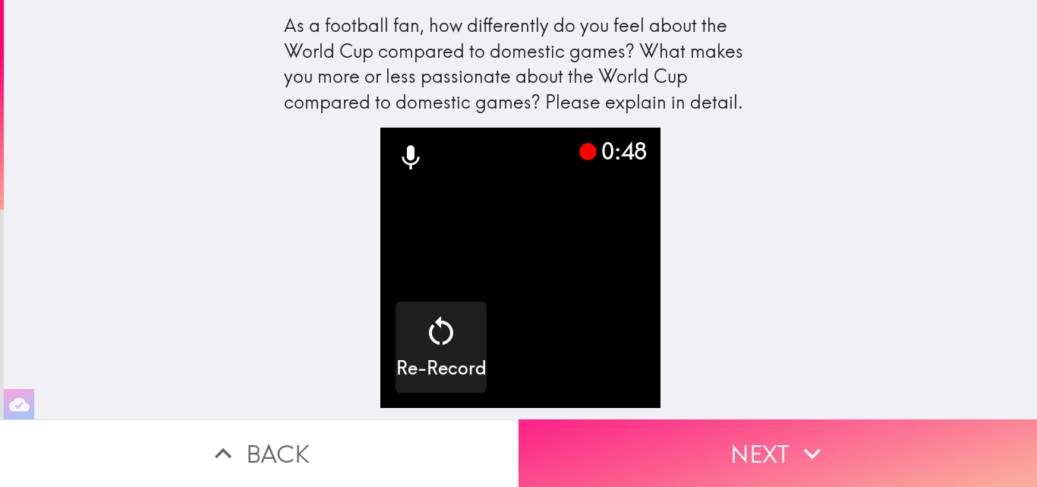
click at [860, 445] on button "Next" at bounding box center [777, 453] width 518 height 68
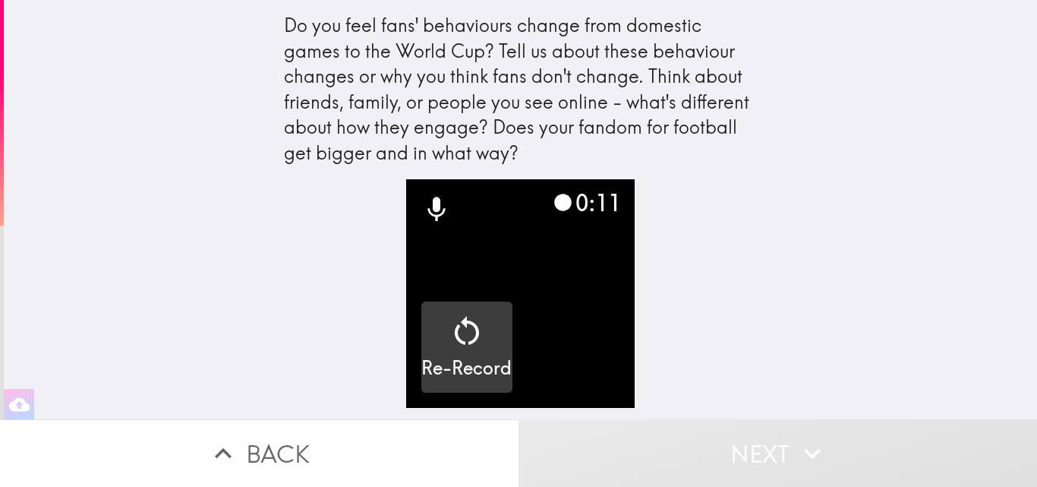
click at [462, 327] on icon "button" at bounding box center [467, 331] width 36 height 36
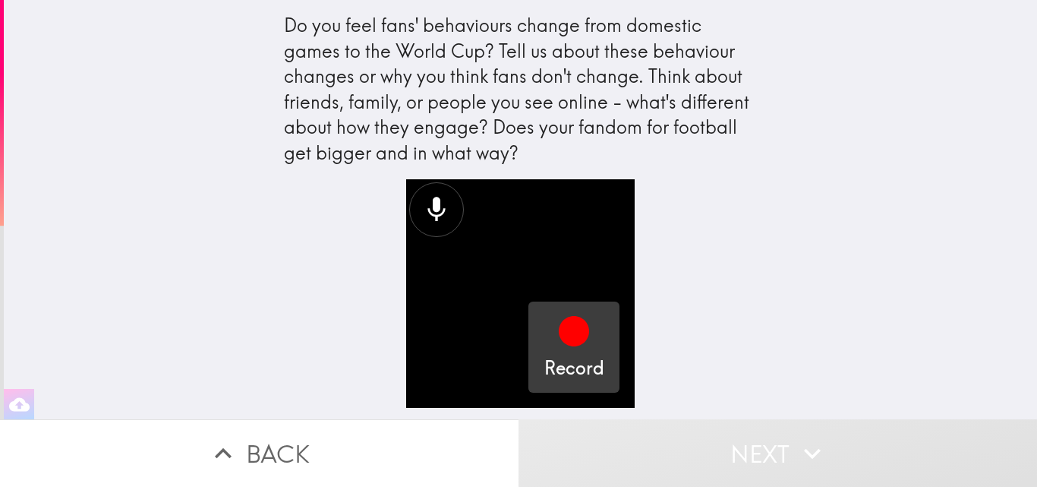
click at [573, 328] on icon "button" at bounding box center [574, 331] width 30 height 30
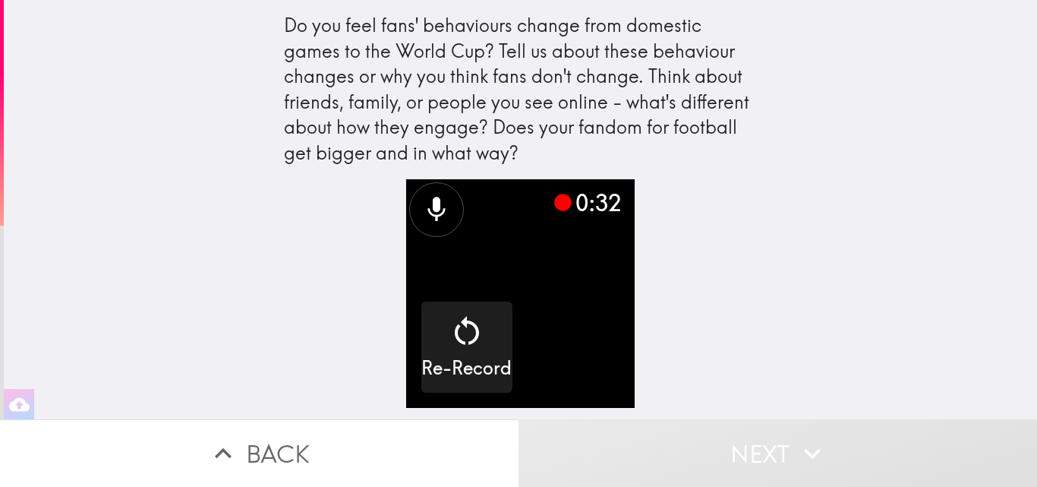
click at [779, 440] on button "Next" at bounding box center [777, 453] width 518 height 68
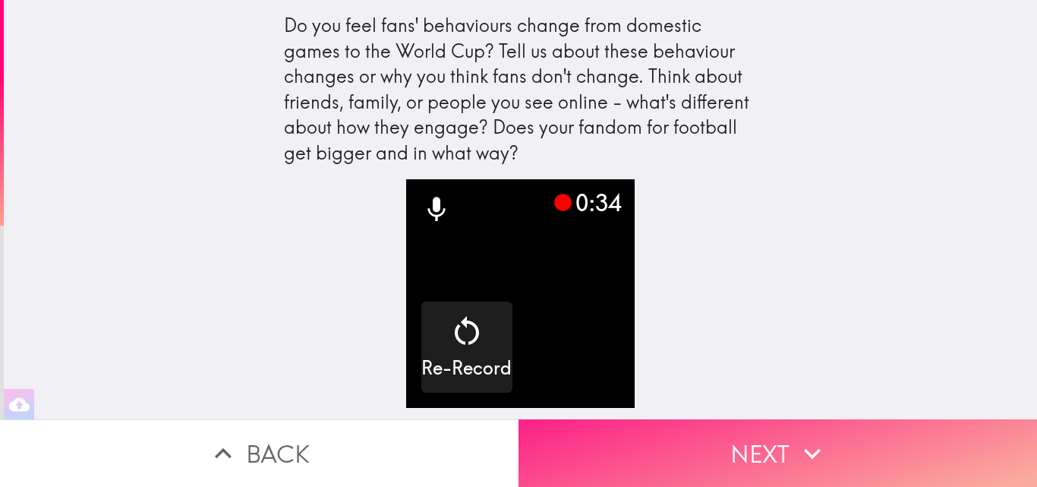
click at [828, 440] on button "Next" at bounding box center [777, 453] width 518 height 68
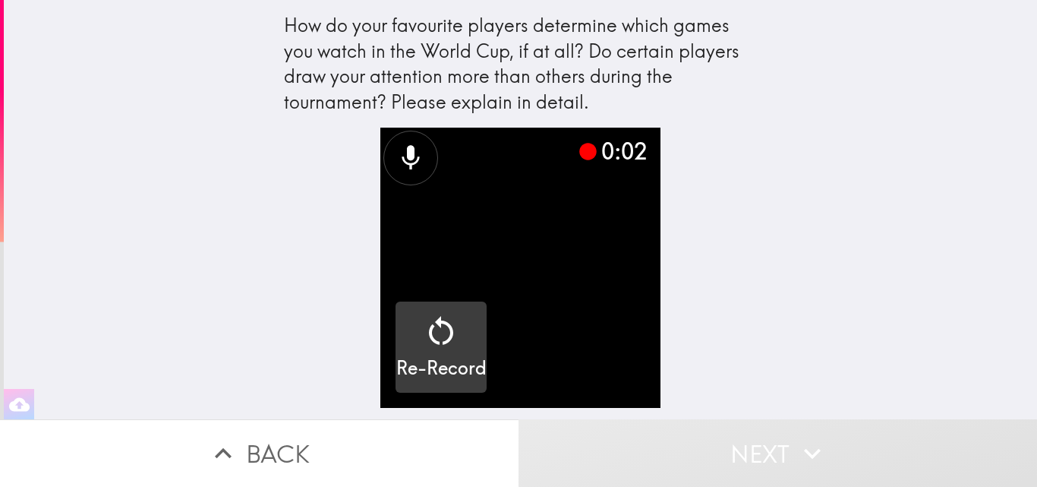
click at [439, 335] on icon "button" at bounding box center [441, 330] width 24 height 29
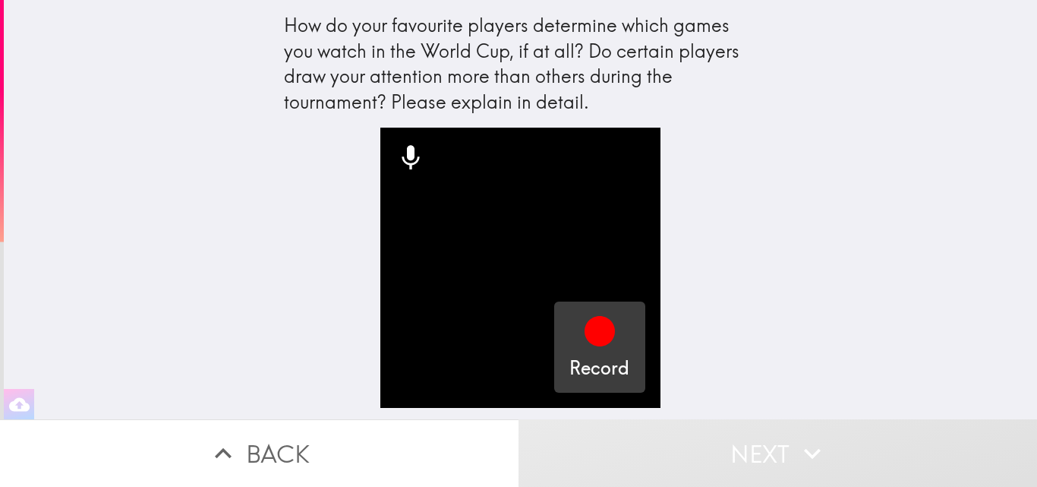
click at [591, 351] on div "button" at bounding box center [599, 334] width 36 height 43
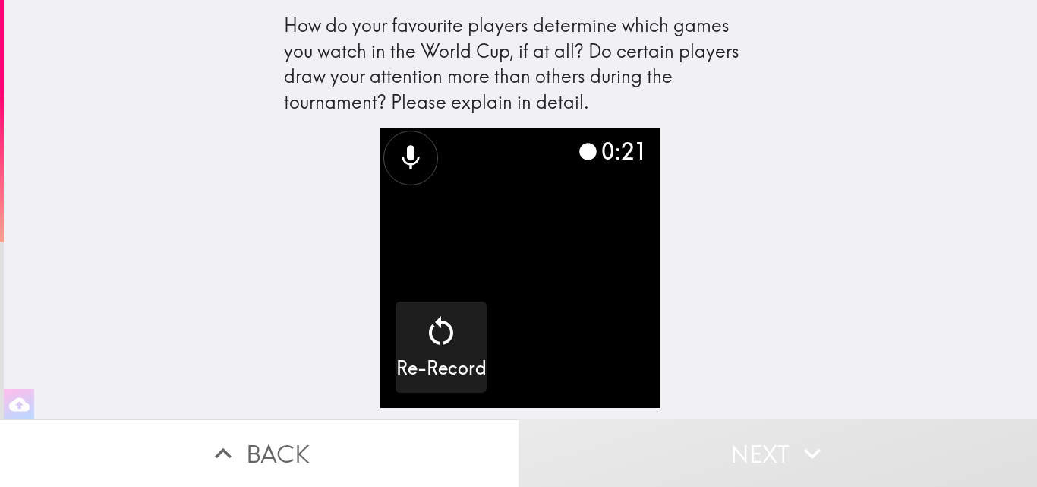
click at [808, 441] on icon "button" at bounding box center [812, 453] width 33 height 33
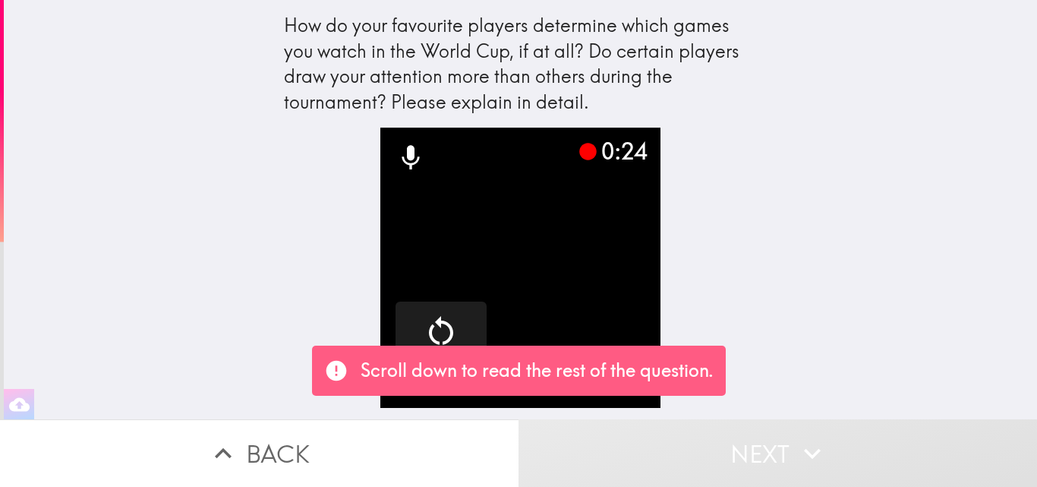
click at [812, 455] on icon "button" at bounding box center [812, 453] width 33 height 33
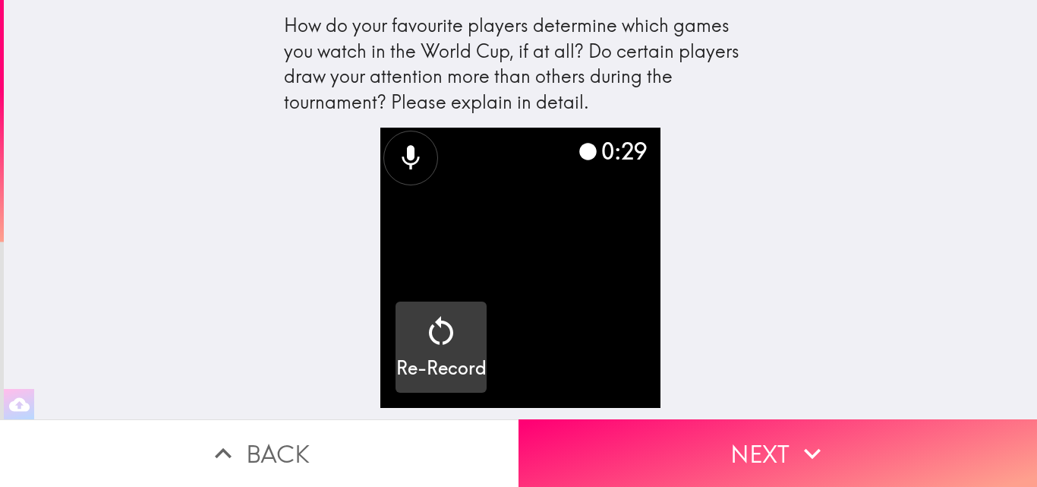
click at [431, 329] on icon "button" at bounding box center [441, 331] width 36 height 36
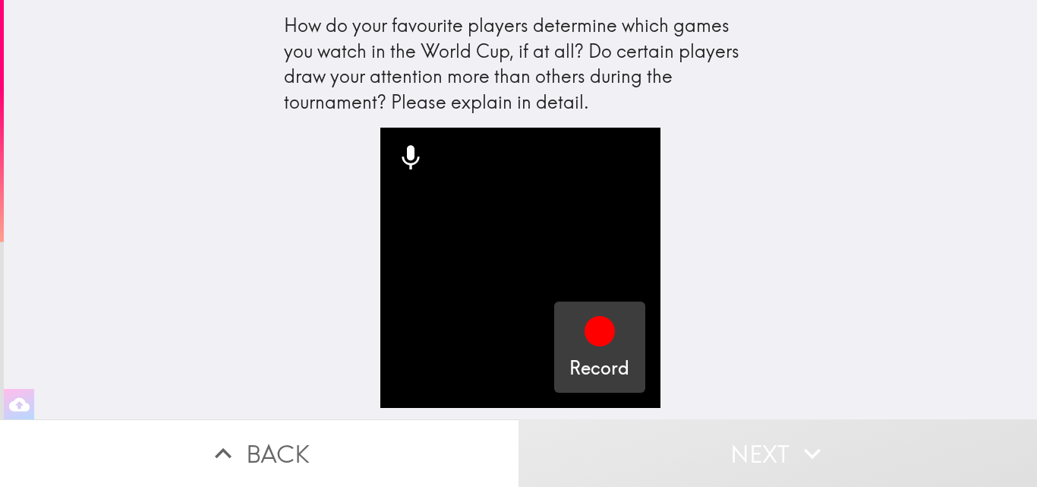
click at [587, 331] on icon "button" at bounding box center [600, 331] width 30 height 30
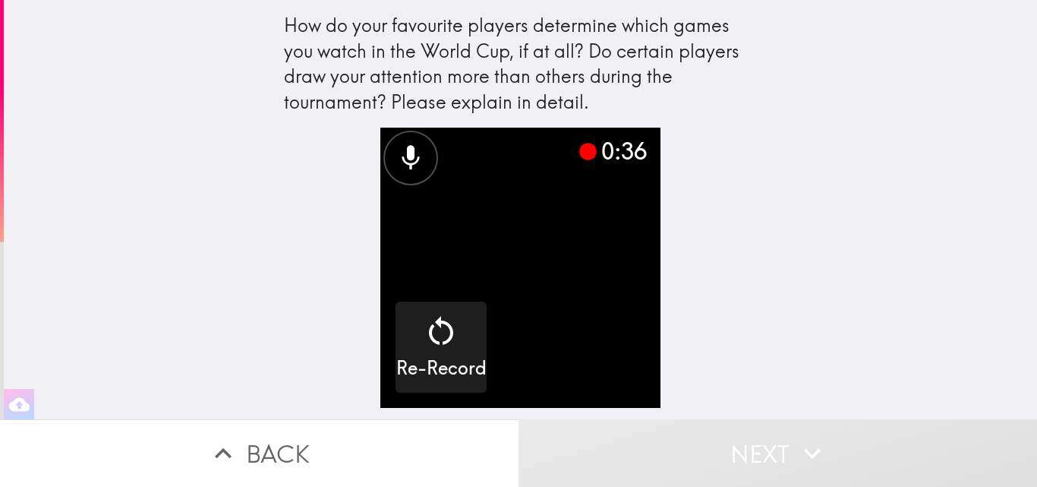
click at [807, 441] on icon "button" at bounding box center [812, 453] width 33 height 33
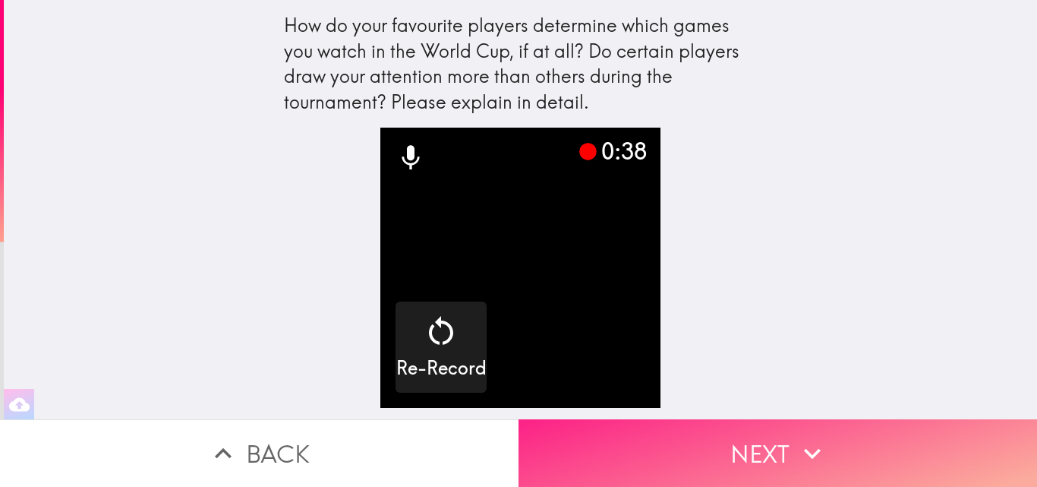
click at [840, 445] on button "Next" at bounding box center [777, 453] width 518 height 68
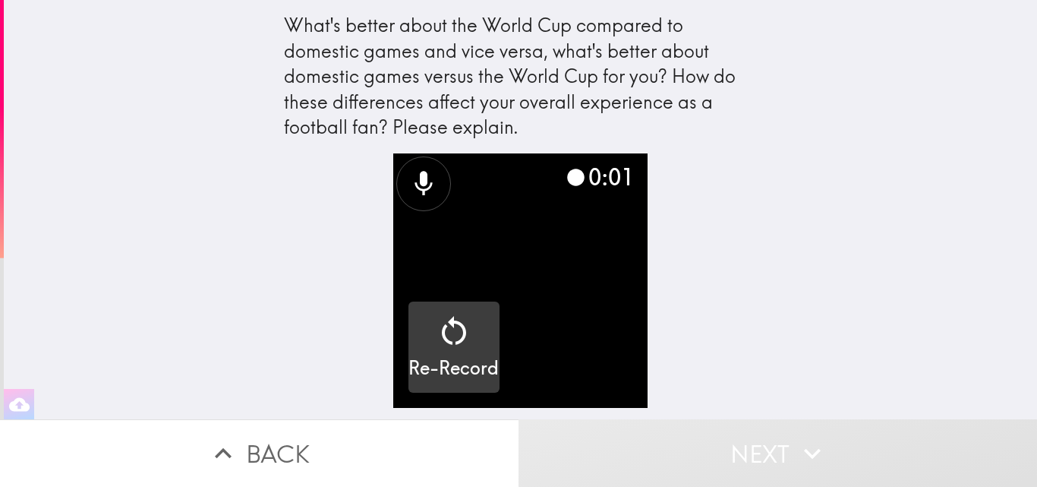
click at [449, 310] on button "Re-Record" at bounding box center [453, 346] width 91 height 91
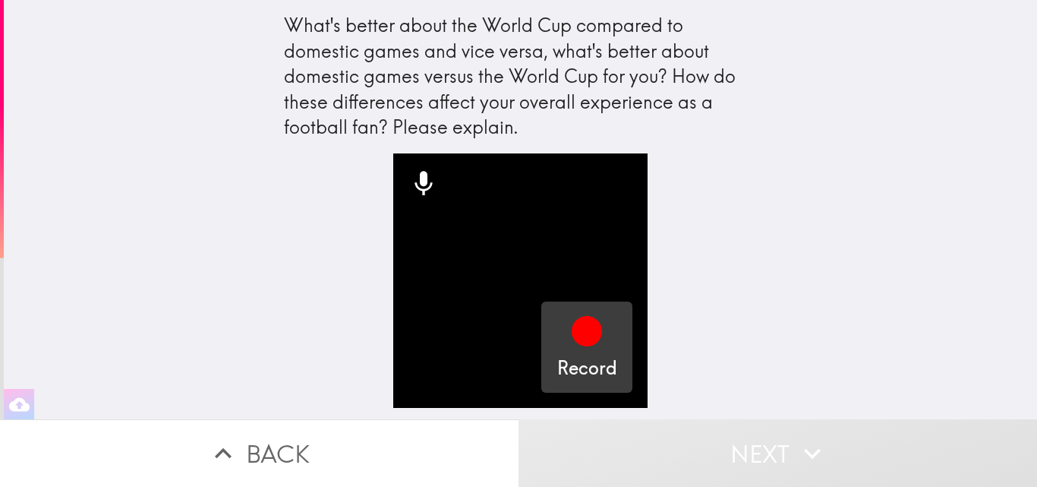
click at [577, 339] on icon "button" at bounding box center [587, 331] width 30 height 30
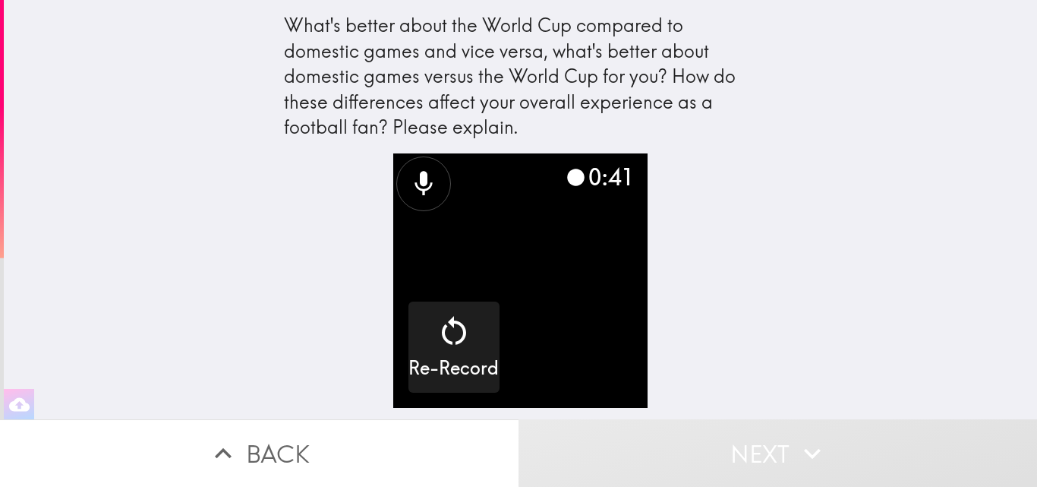
click at [796, 443] on icon "button" at bounding box center [812, 453] width 33 height 33
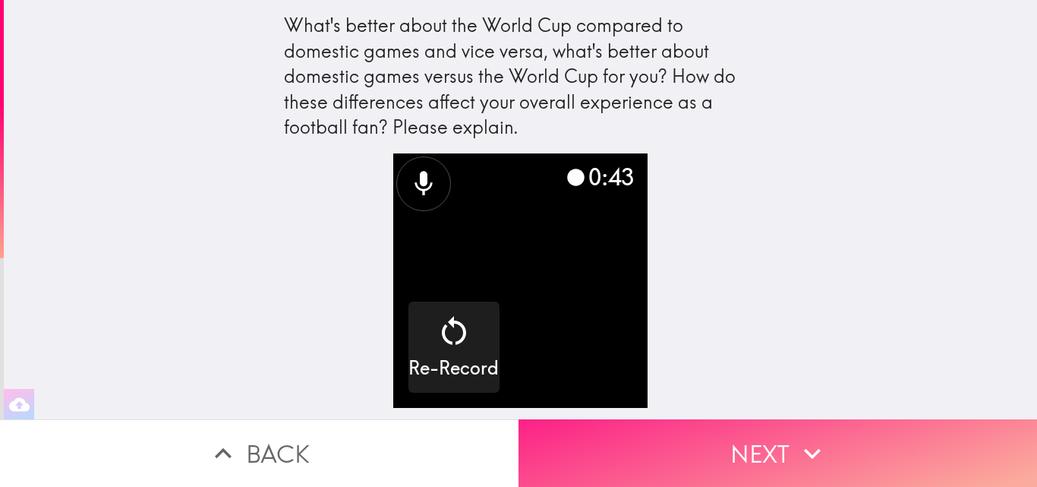
click at [827, 450] on button "Next" at bounding box center [777, 453] width 518 height 68
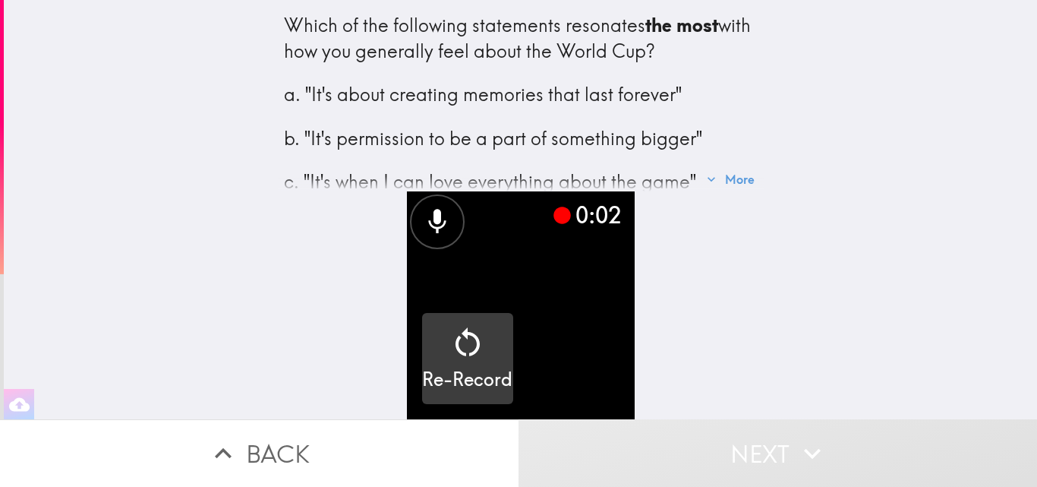
click at [467, 352] on div "button" at bounding box center [467, 345] width 36 height 43
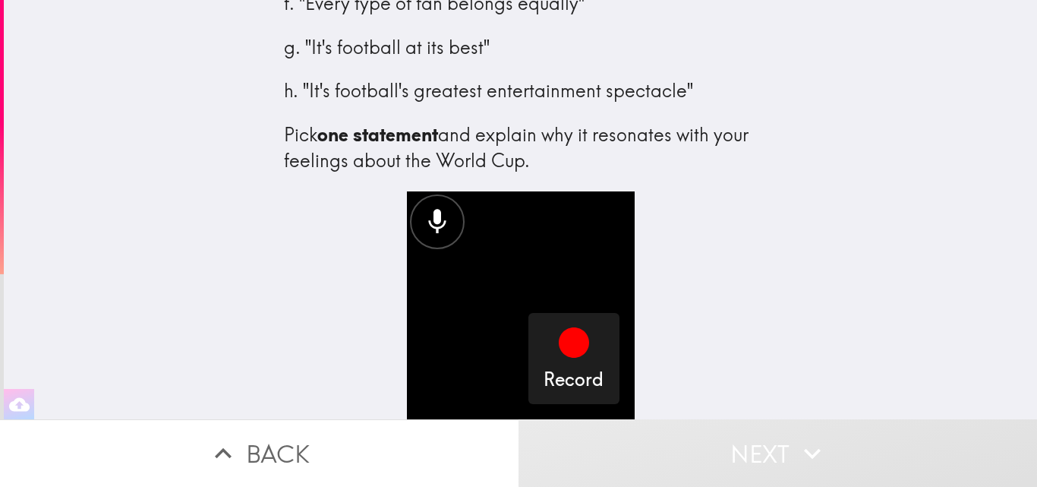
scroll to position [307, 0]
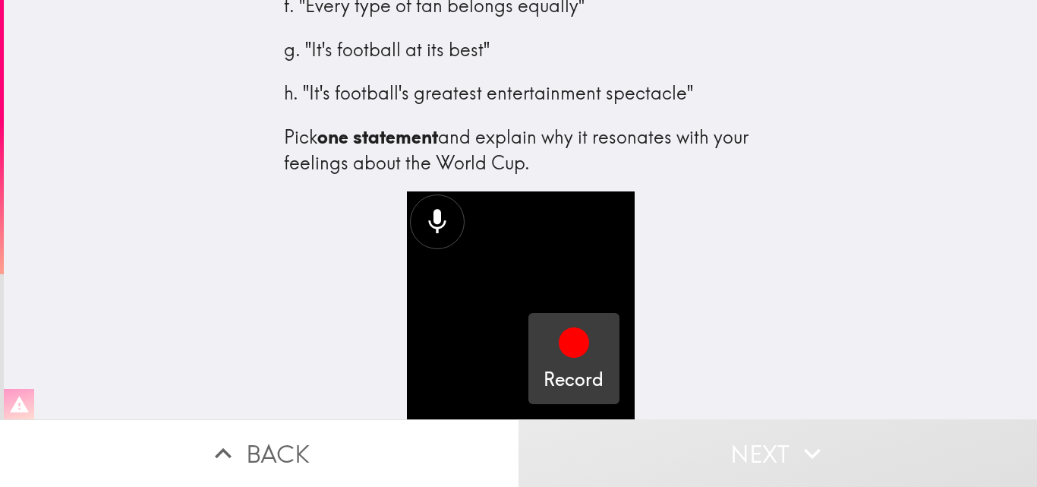
click at [567, 336] on icon "button" at bounding box center [574, 342] width 30 height 30
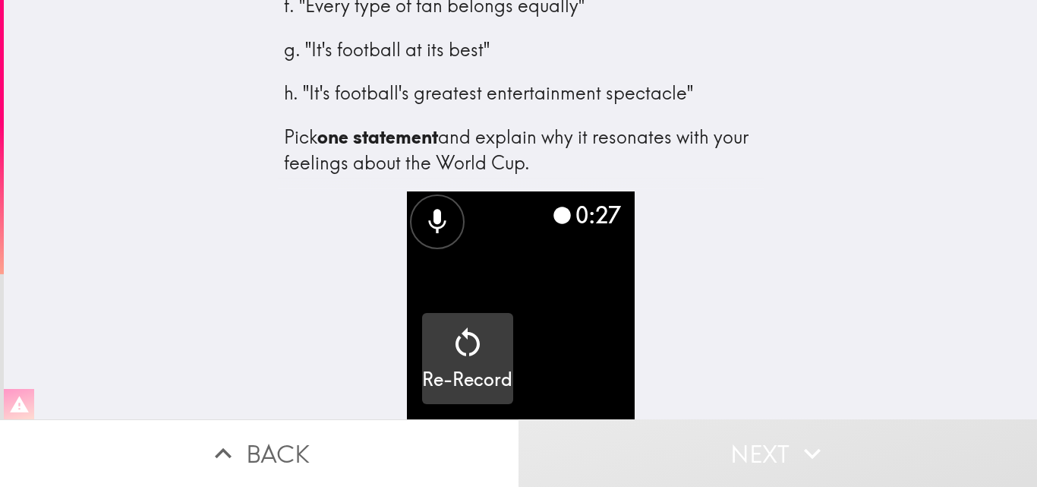
click at [467, 339] on icon "button" at bounding box center [467, 342] width 36 height 36
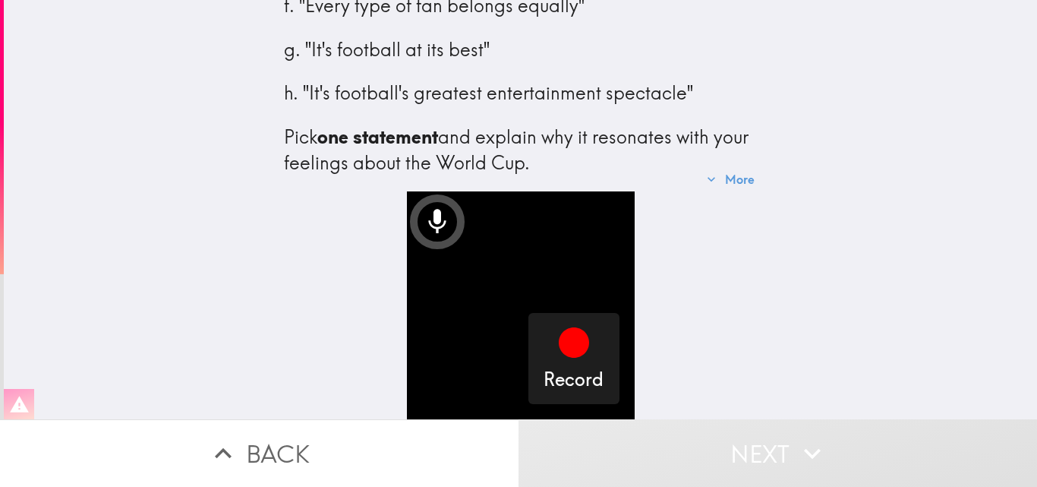
scroll to position [334, 0]
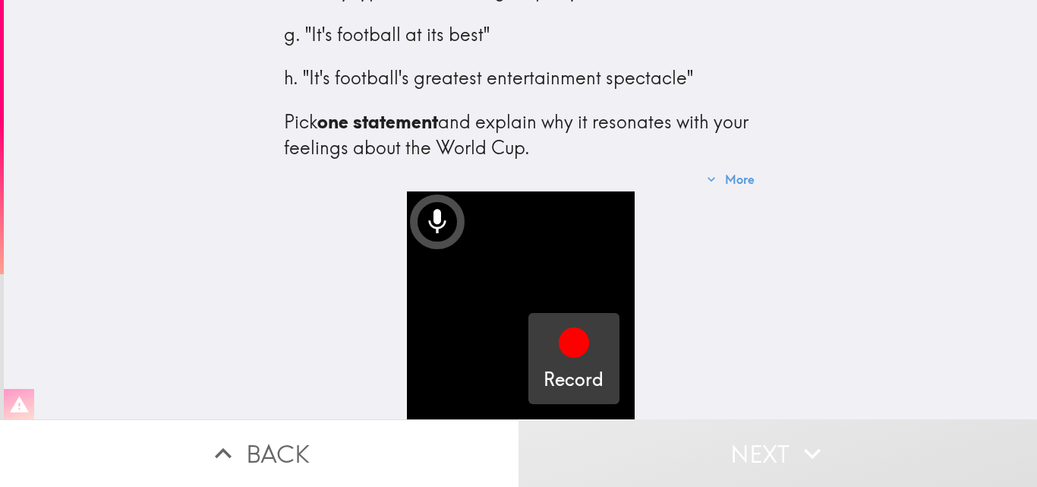
click at [572, 341] on icon "button" at bounding box center [574, 342] width 30 height 30
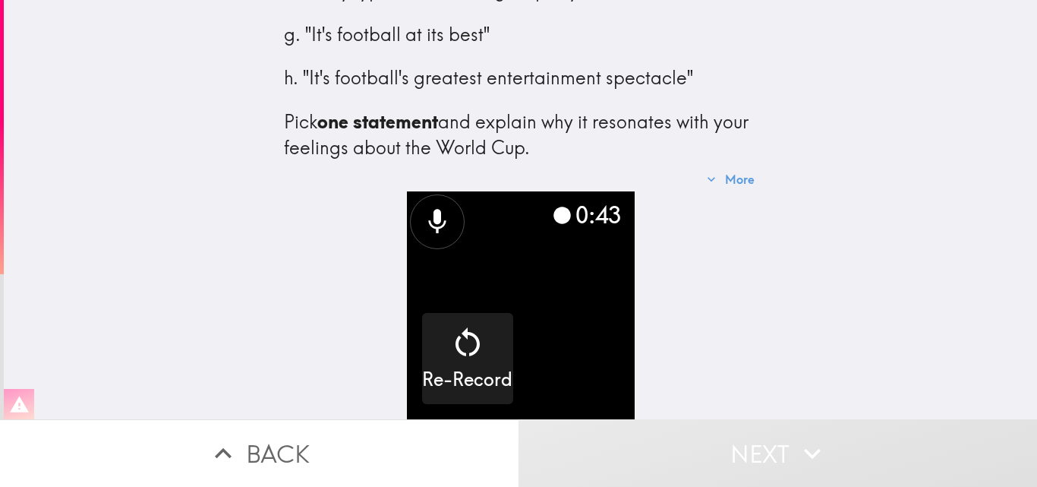
click at [752, 436] on button "Next" at bounding box center [777, 453] width 518 height 68
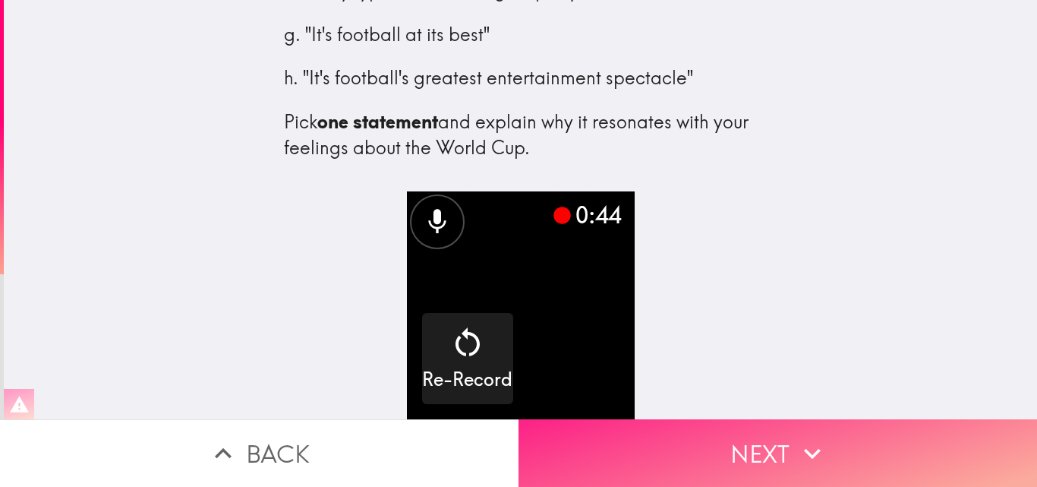
click at [828, 434] on button "Next" at bounding box center [777, 453] width 518 height 68
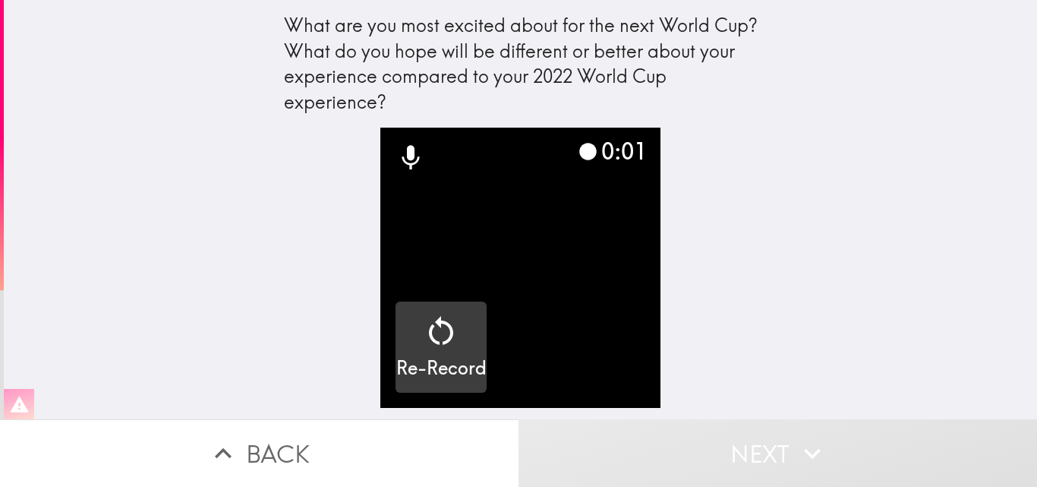
click at [465, 327] on div "Re-Record" at bounding box center [441, 347] width 90 height 68
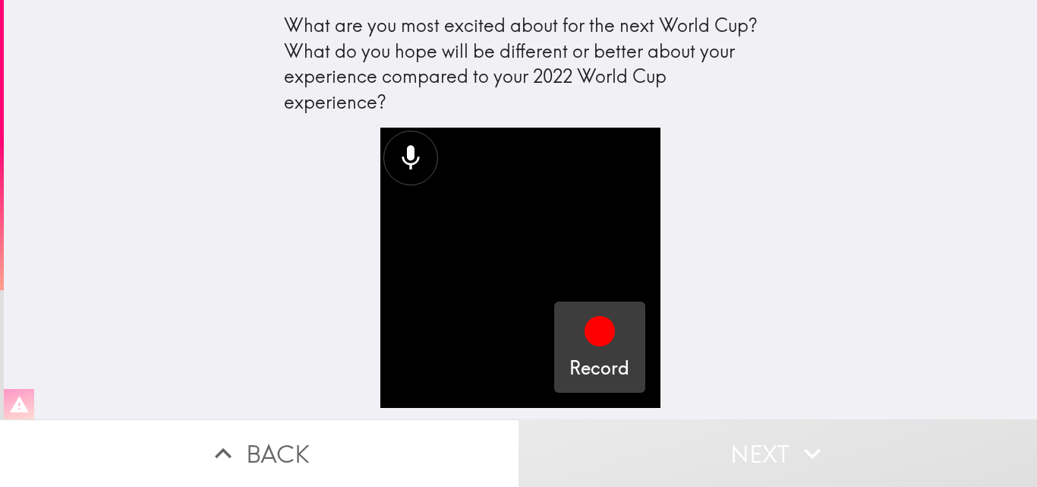
click at [586, 328] on icon "button" at bounding box center [600, 331] width 30 height 30
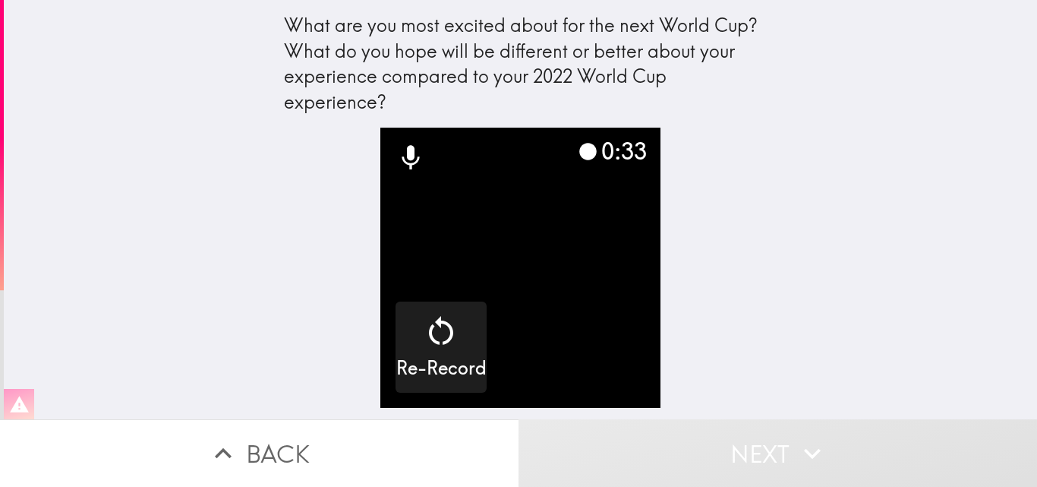
click at [755, 428] on button "Next" at bounding box center [777, 453] width 518 height 68
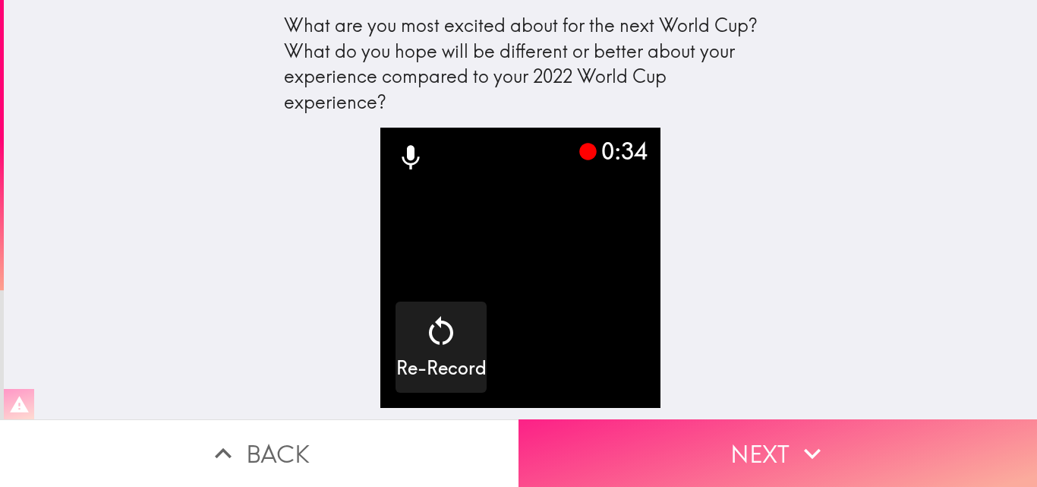
click at [828, 437] on button "Next" at bounding box center [777, 453] width 518 height 68
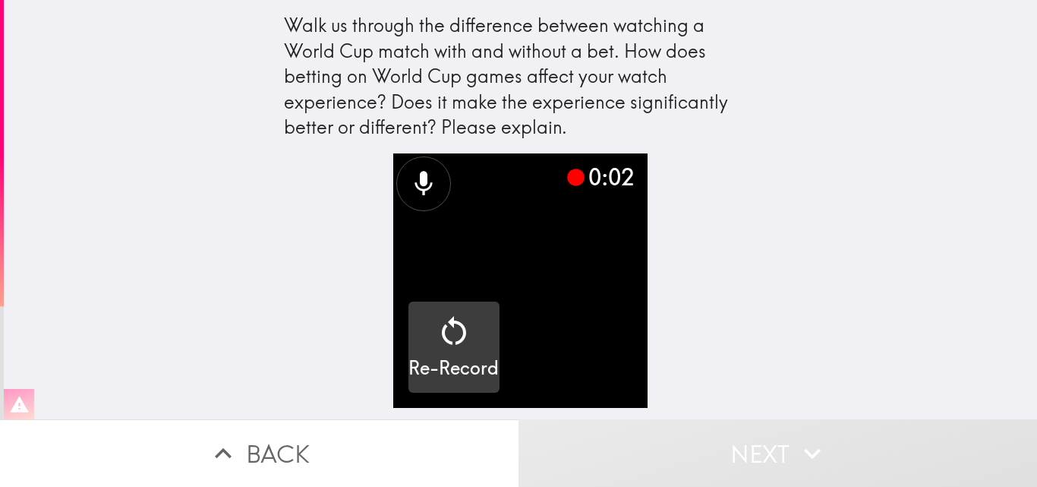
click at [443, 345] on icon "button" at bounding box center [454, 331] width 36 height 36
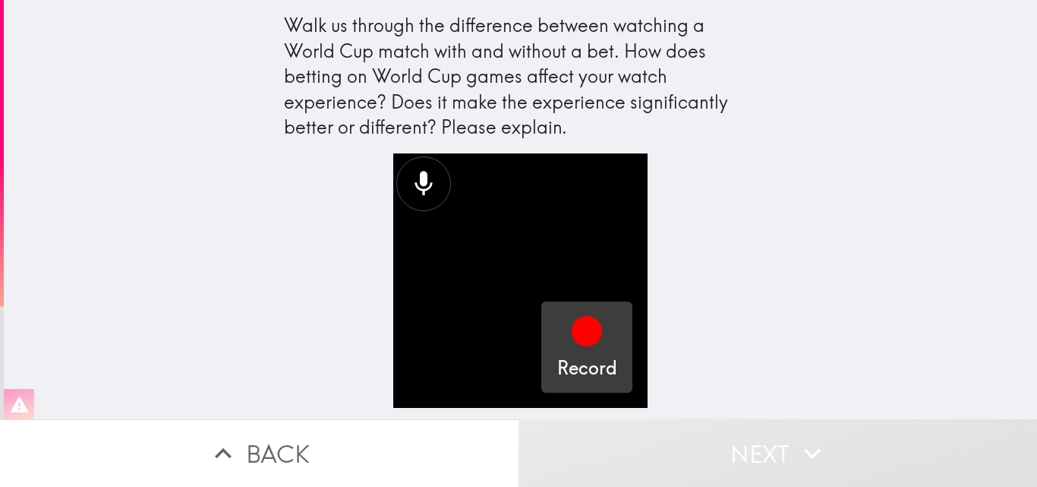
click at [578, 342] on icon "button" at bounding box center [587, 331] width 30 height 30
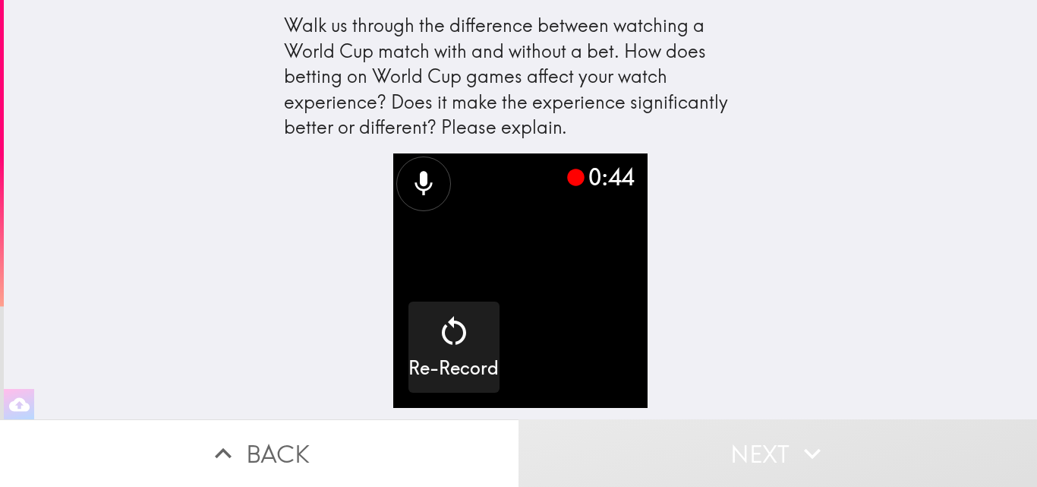
click at [796, 437] on icon "button" at bounding box center [812, 453] width 33 height 33
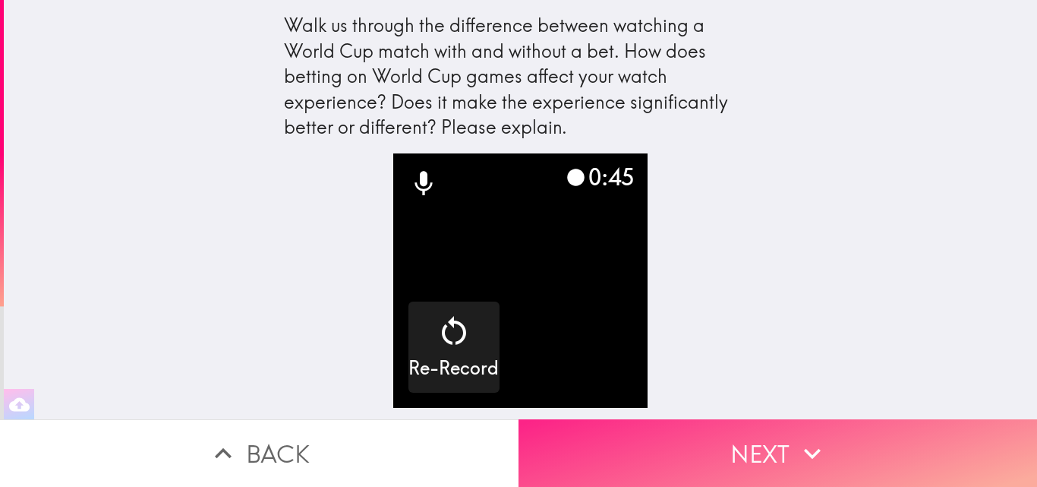
click at [840, 432] on button "Next" at bounding box center [777, 453] width 518 height 68
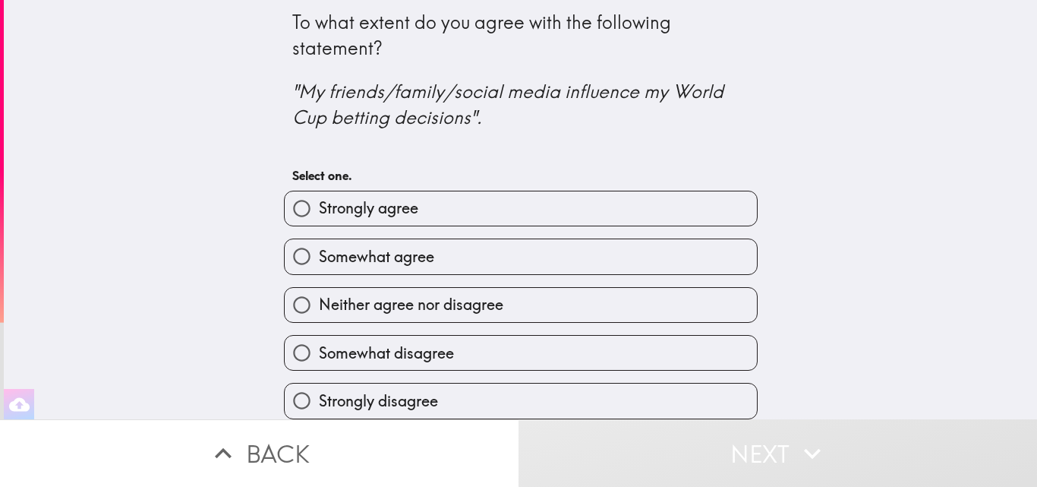
scroll to position [14, 0]
click at [651, 336] on label "Somewhat disagree" at bounding box center [521, 353] width 472 height 34
click at [319, 336] on input "Somewhat disagree" at bounding box center [302, 353] width 34 height 34
radio input "true"
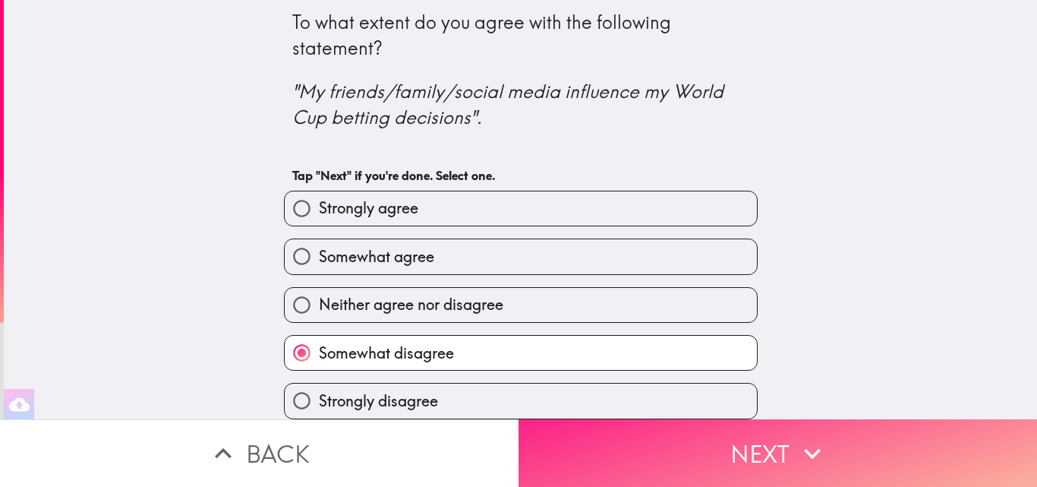
click at [804, 448] on icon "button" at bounding box center [812, 453] width 17 height 11
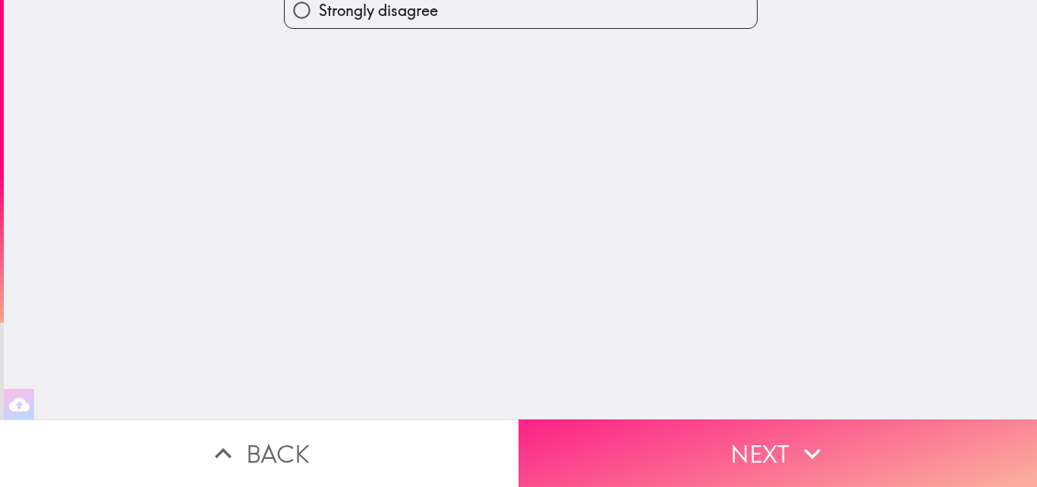
scroll to position [0, 0]
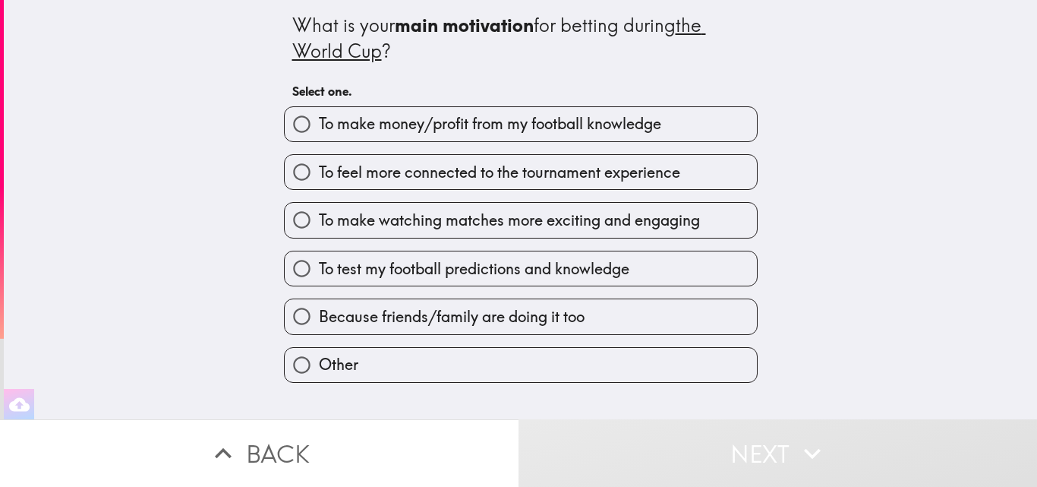
click at [676, 224] on span "To make watching matches more exciting and engaging" at bounding box center [509, 220] width 381 height 21
click at [319, 224] on input "To make watching matches more exciting and engaging" at bounding box center [302, 220] width 34 height 34
radio input "true"
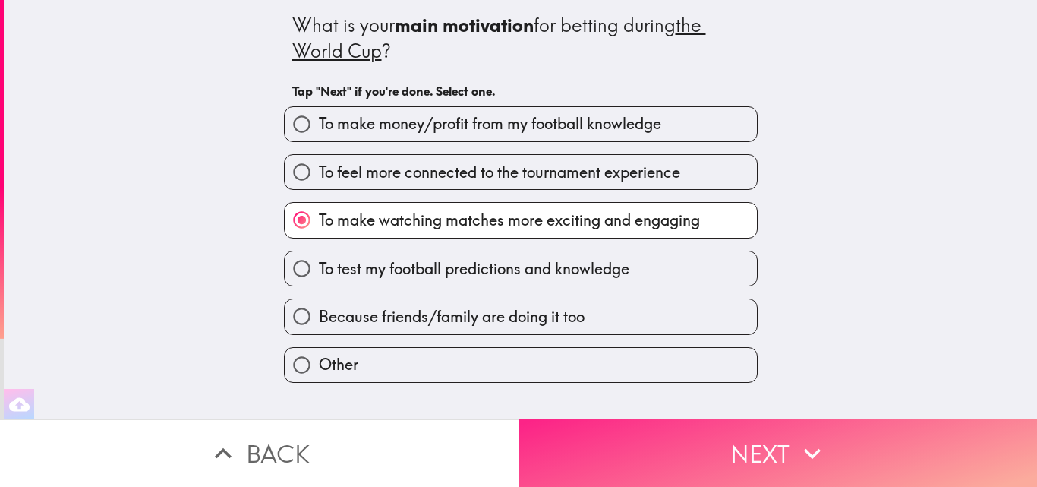
click at [797, 440] on icon "button" at bounding box center [812, 453] width 33 height 33
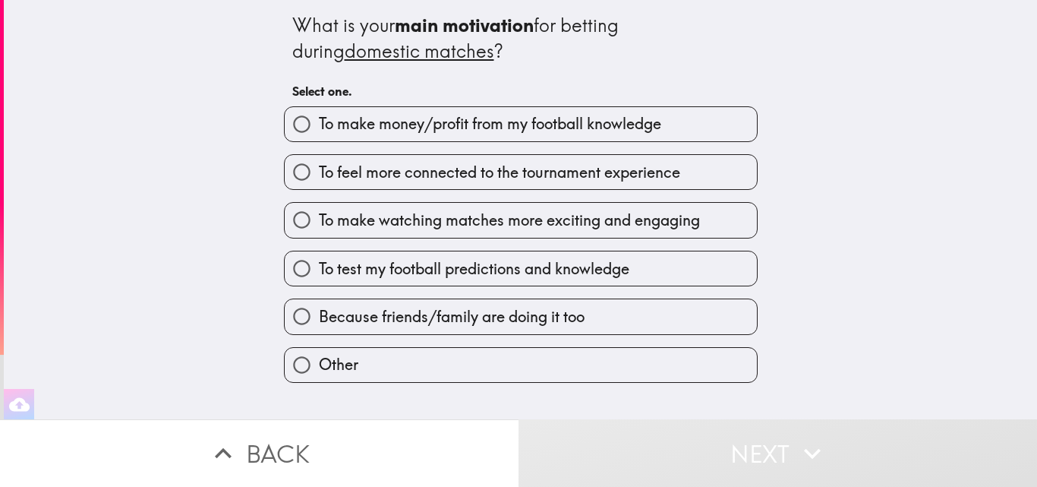
click at [695, 120] on label "To make money/profit from my football knowledge" at bounding box center [521, 124] width 472 height 34
click at [319, 120] on input "To make money/profit from my football knowledge" at bounding box center [302, 124] width 34 height 34
radio input "true"
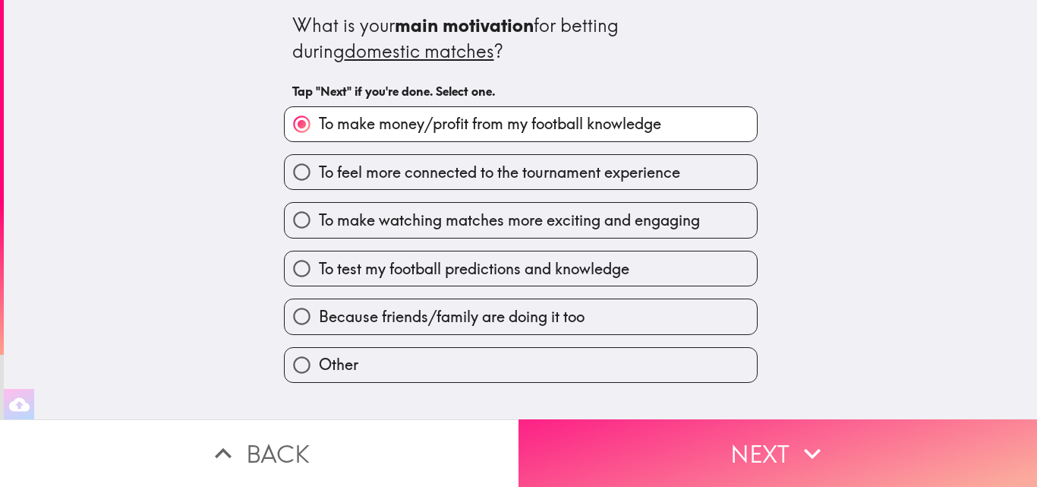
click at [849, 440] on button "Next" at bounding box center [777, 453] width 518 height 68
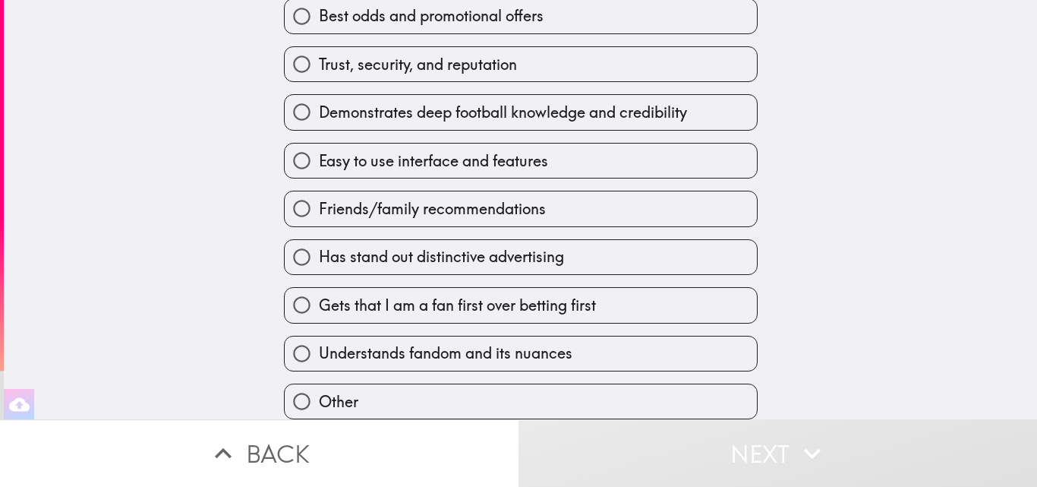
scroll to position [115, 0]
click at [657, 53] on label "Trust, security, and reputation" at bounding box center [521, 64] width 472 height 34
click at [319, 53] on input "Trust, security, and reputation" at bounding box center [302, 64] width 34 height 34
radio input "true"
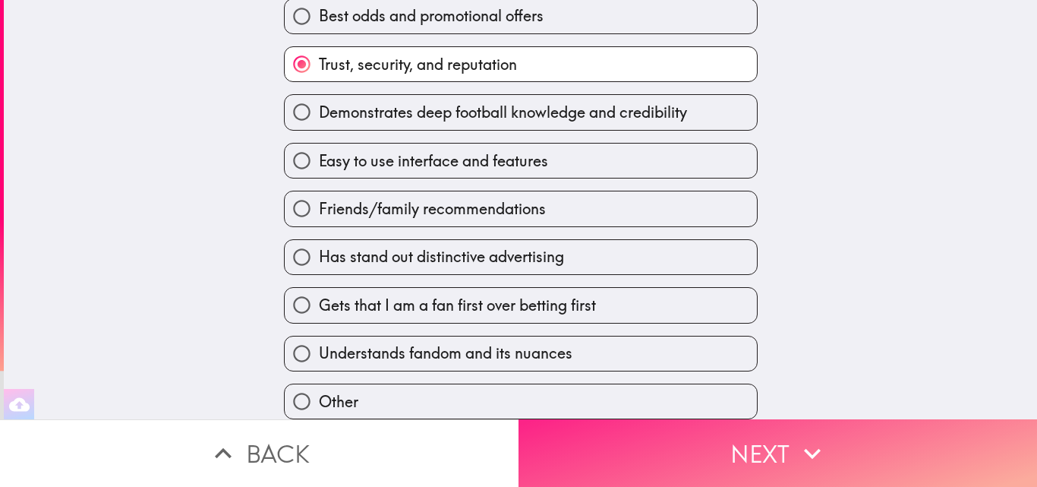
click at [804, 439] on icon "button" at bounding box center [812, 453] width 33 height 33
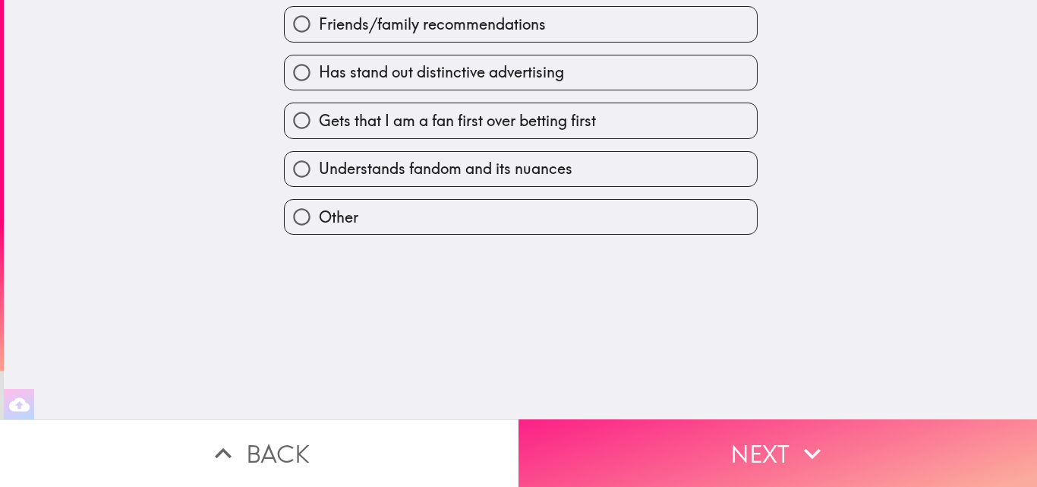
scroll to position [0, 0]
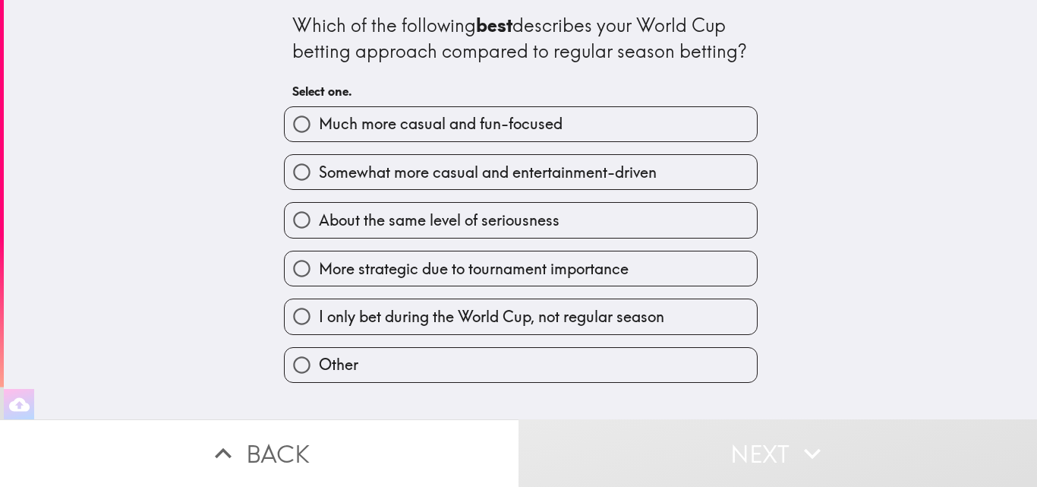
click at [646, 134] on label "Much more casual and fun-focused" at bounding box center [521, 124] width 472 height 34
click at [319, 134] on input "Much more casual and fun-focused" at bounding box center [302, 124] width 34 height 34
radio input "true"
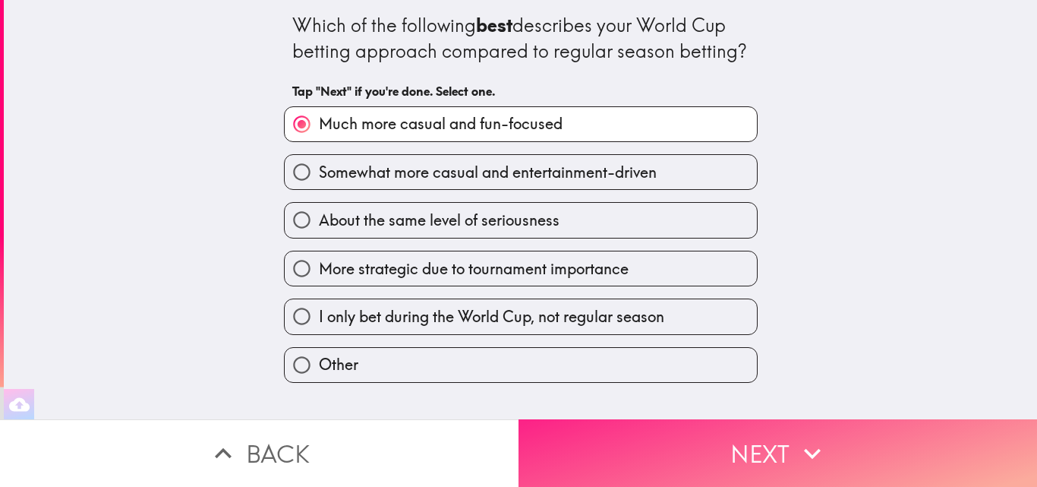
click at [830, 436] on button "Next" at bounding box center [777, 453] width 518 height 68
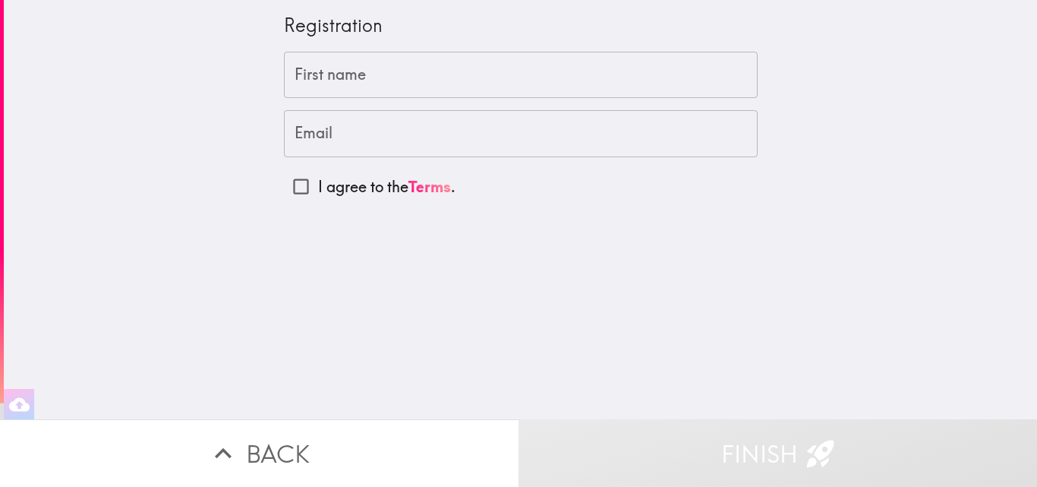
click at [565, 81] on input "First name" at bounding box center [521, 75] width 474 height 47
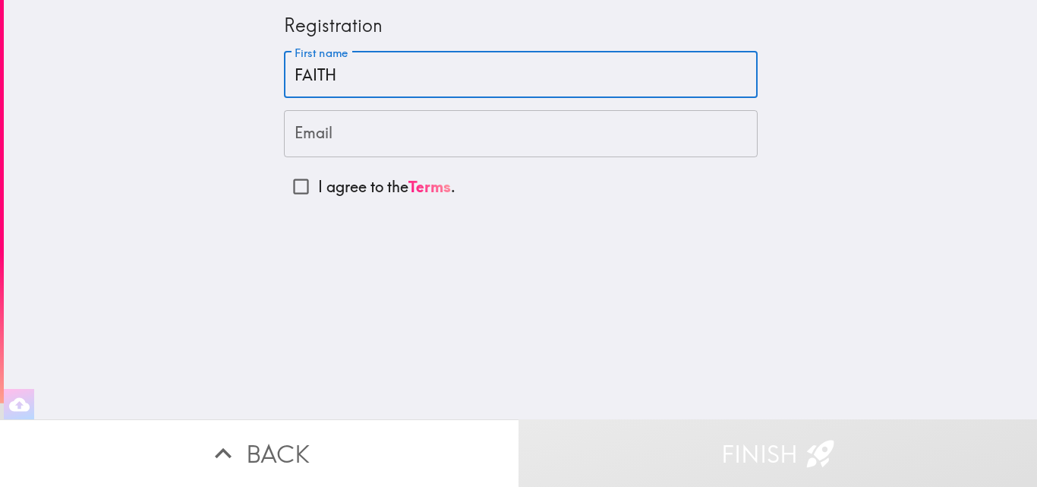
type input "FAITH"
click at [563, 138] on input "Email" at bounding box center [521, 133] width 474 height 47
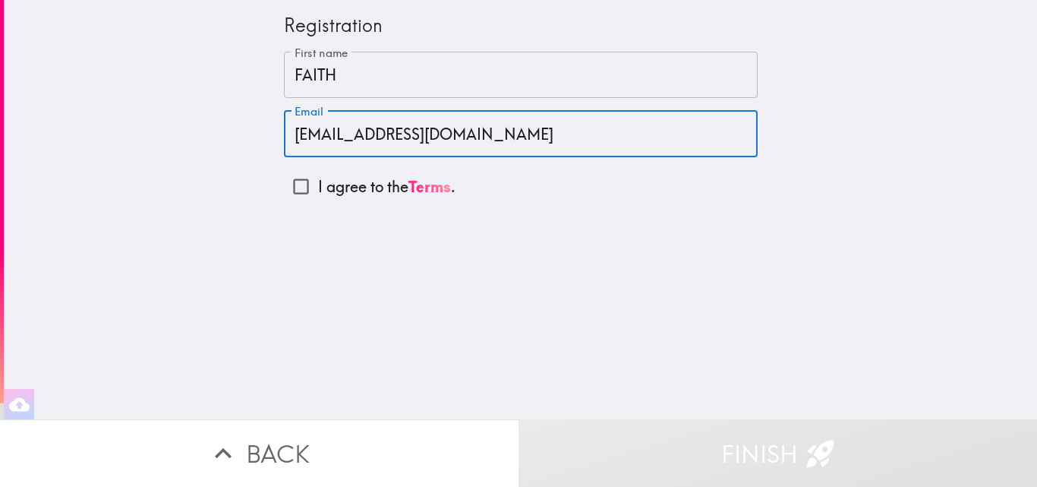
type input "[EMAIL_ADDRESS][DOMAIN_NAME]"
click at [295, 192] on input "I agree to the Terms ." at bounding box center [301, 186] width 34 height 34
checkbox input "true"
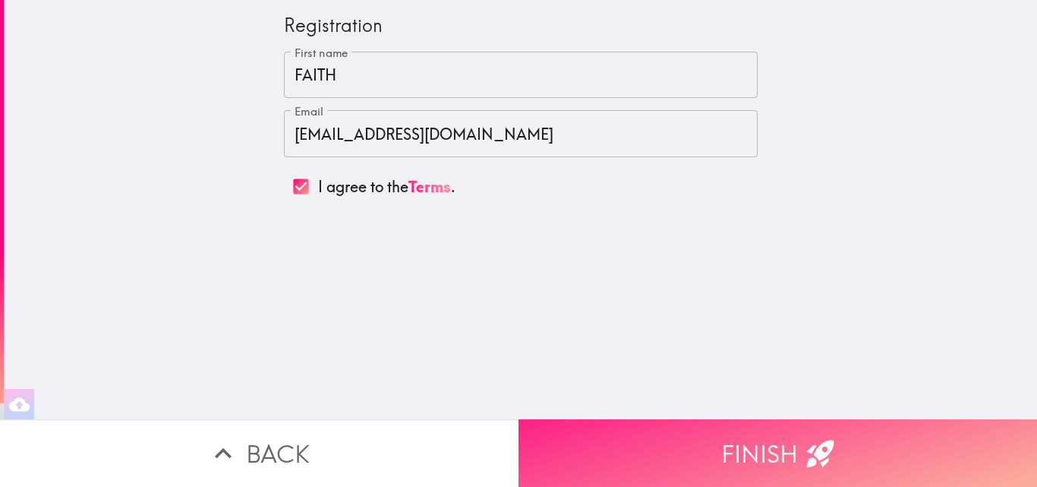
click at [901, 466] on button "Finish" at bounding box center [777, 453] width 518 height 68
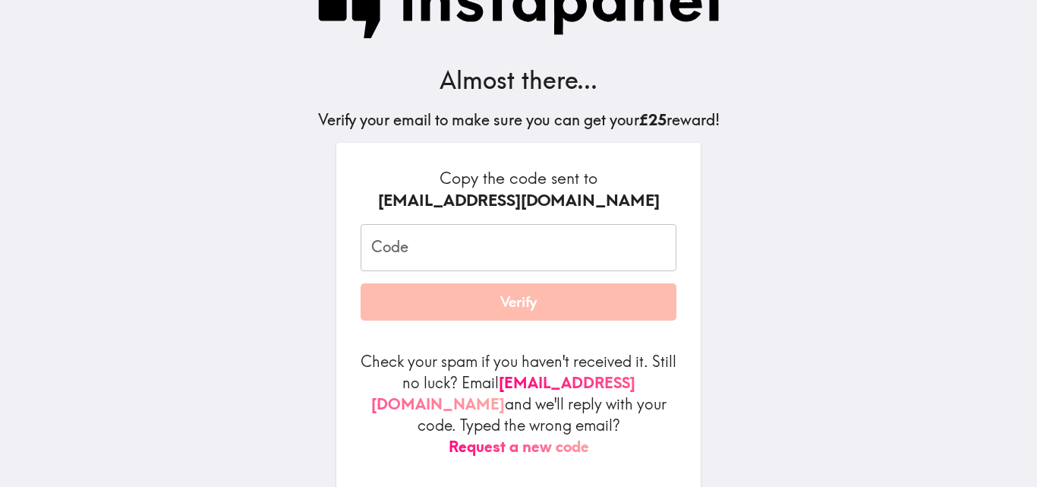
scroll to position [85, 0]
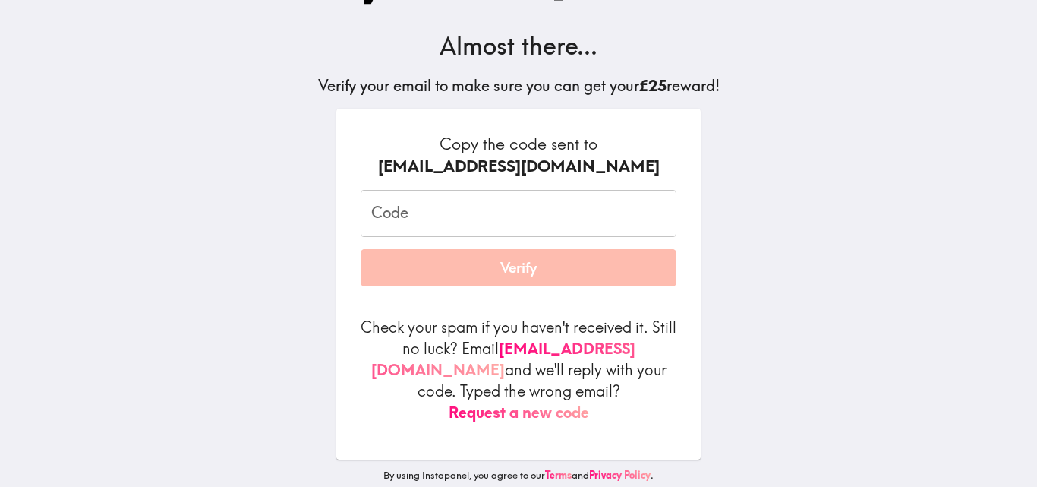
click at [392, 211] on div "Code Code" at bounding box center [519, 213] width 316 height 47
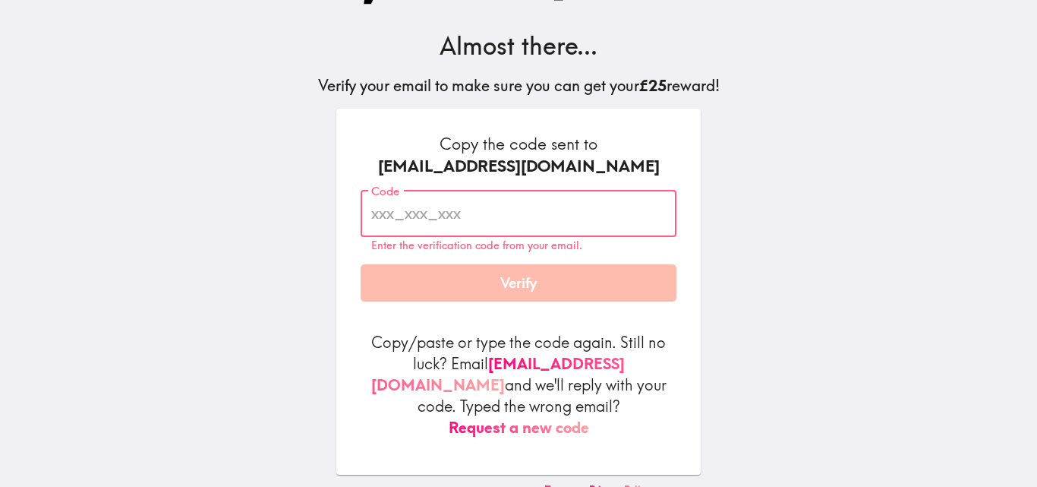
click at [370, 216] on input "Code" at bounding box center [519, 213] width 316 height 47
paste input "UL9_fyB_PNQ"
type input "UL9_fyB_PNQ"
click at [393, 286] on button "Verify" at bounding box center [519, 283] width 316 height 38
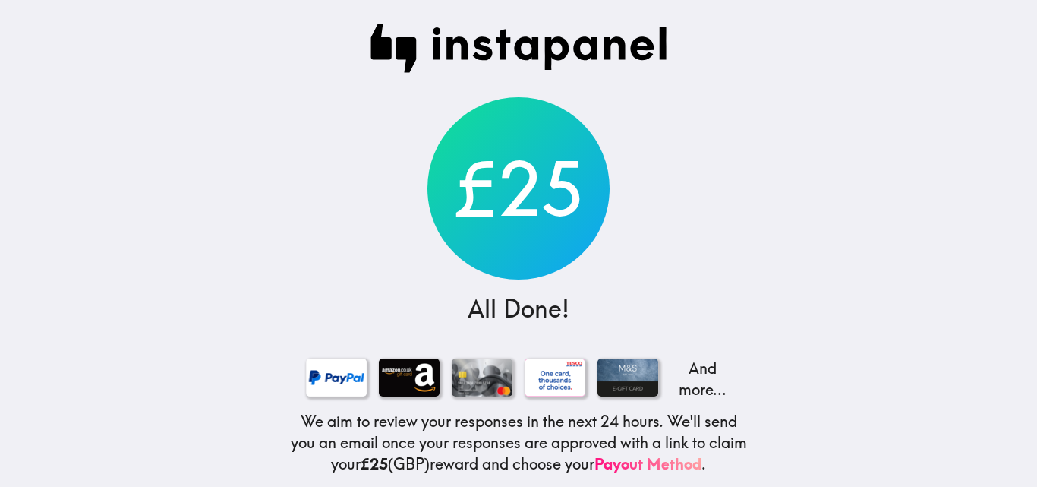
scroll to position [99, 0]
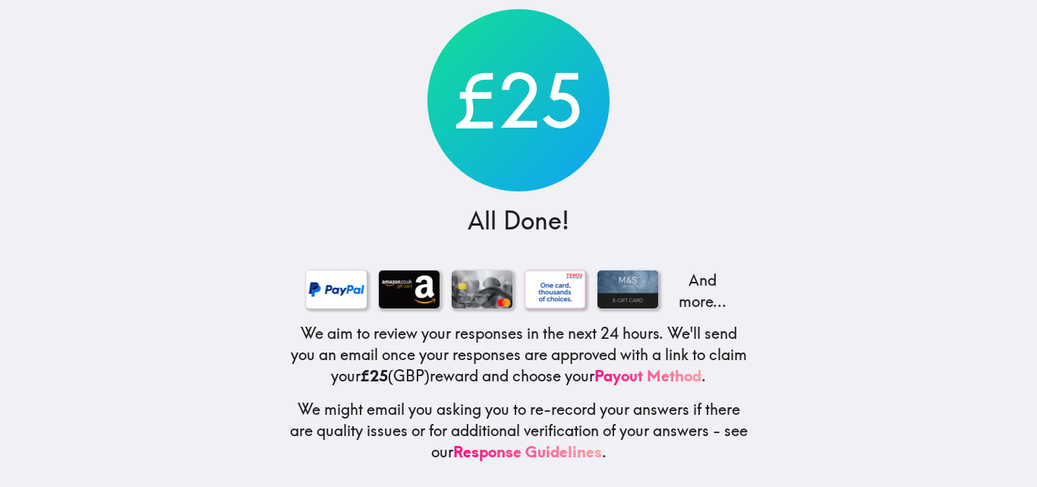
click at [525, 118] on div "£25" at bounding box center [518, 100] width 182 height 182
